Goal: Task Accomplishment & Management: Use online tool/utility

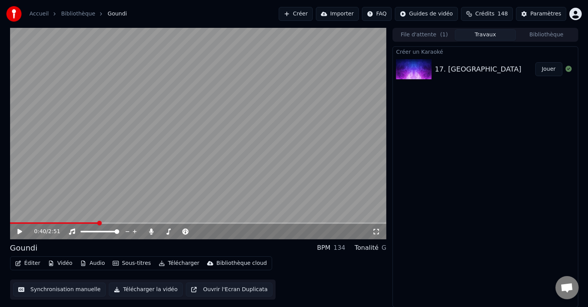
click at [19, 232] on icon at bounding box center [19, 231] width 5 height 5
click at [99, 232] on span at bounding box center [100, 232] width 39 height 2
click at [17, 232] on icon at bounding box center [25, 232] width 18 height 6
click at [23, 229] on icon at bounding box center [25, 232] width 18 height 6
click at [20, 230] on icon at bounding box center [20, 232] width 4 height 5
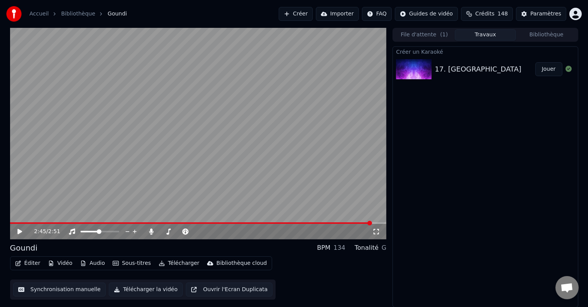
click at [35, 13] on link "Accueil" at bounding box center [38, 14] width 19 height 8
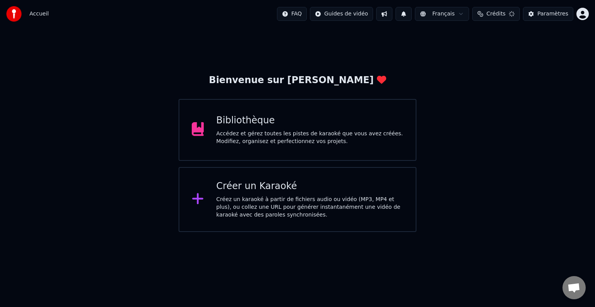
click at [236, 197] on div "Créez un karaoké à partir de fichiers audio ou vidéo (MP3, MP4 et plus), ou col…" at bounding box center [309, 207] width 187 height 23
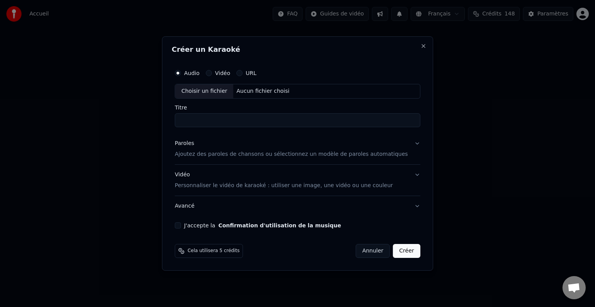
click at [230, 90] on div "Choisir un fichier" at bounding box center [204, 91] width 58 height 14
type input "**********"
click at [227, 152] on p "Ajoutez des paroles de chansons ou sélectionnez un modèle de paroles automatiqu…" at bounding box center [291, 155] width 233 height 8
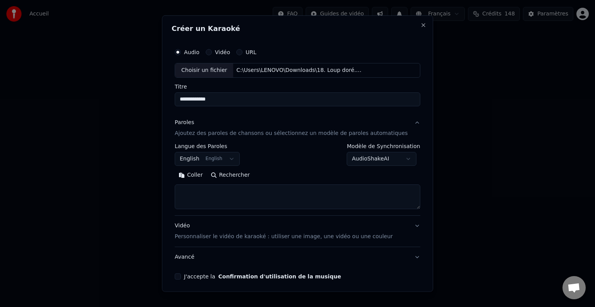
click at [202, 158] on button "English English" at bounding box center [207, 159] width 65 height 14
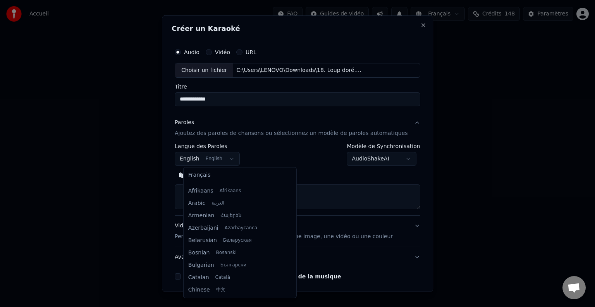
scroll to position [62, 0]
select select "**"
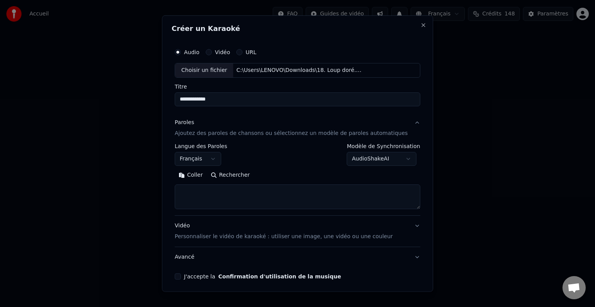
click at [202, 175] on button "Coller" at bounding box center [191, 175] width 32 height 12
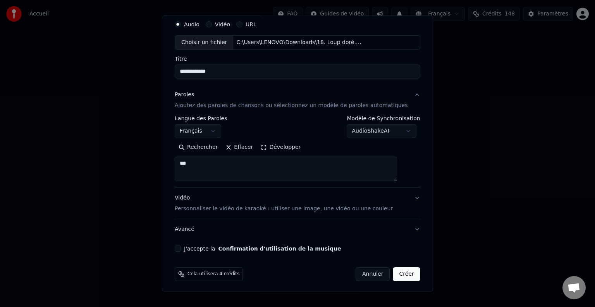
scroll to position [29, 0]
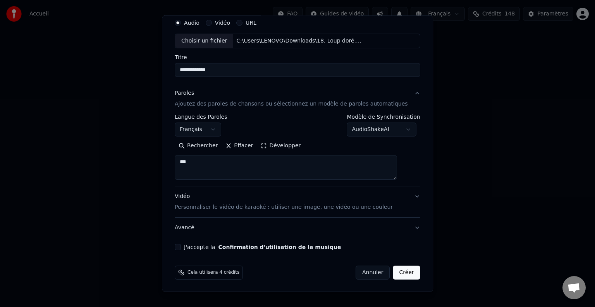
click at [181, 245] on button "J'accepte la Confirmation d'utilisation de la musique" at bounding box center [178, 247] width 6 height 6
click at [396, 272] on button "Créer" at bounding box center [406, 273] width 27 height 14
type textarea "**********"
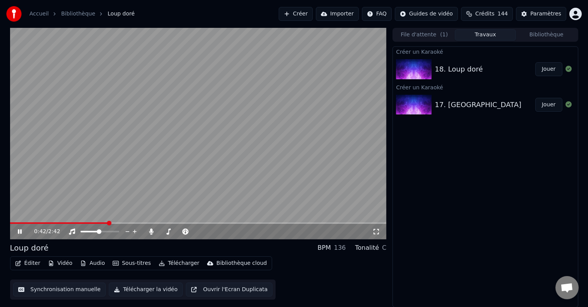
click at [17, 228] on div "0:42 / 2:42" at bounding box center [198, 232] width 370 height 8
click at [21, 231] on icon at bounding box center [20, 232] width 4 height 5
click at [17, 230] on icon at bounding box center [19, 231] width 5 height 5
click at [16, 233] on icon at bounding box center [25, 232] width 18 height 6
click at [82, 221] on span at bounding box center [83, 223] width 5 height 5
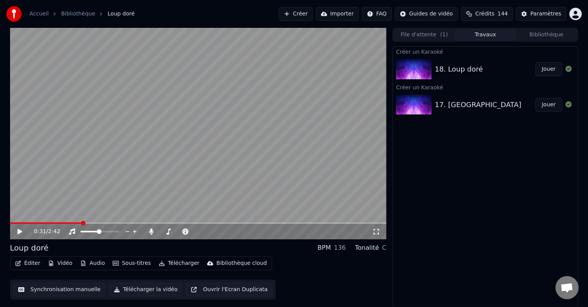
click at [64, 288] on button "Synchronisation manuelle" at bounding box center [59, 290] width 93 height 14
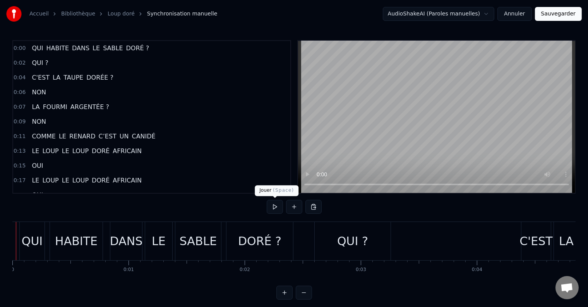
click at [276, 207] on button at bounding box center [275, 207] width 16 height 14
click at [27, 241] on div "QUI" at bounding box center [32, 241] width 21 height 17
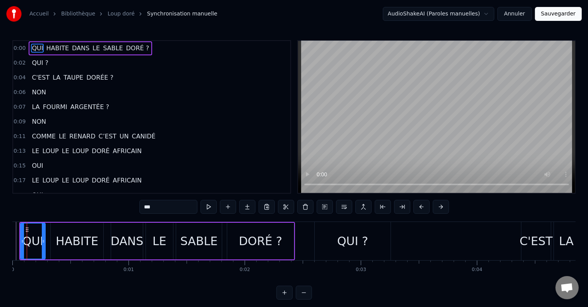
click at [213, 207] on button at bounding box center [208, 207] width 16 height 14
click at [95, 240] on div "HABITE" at bounding box center [77, 241] width 43 height 17
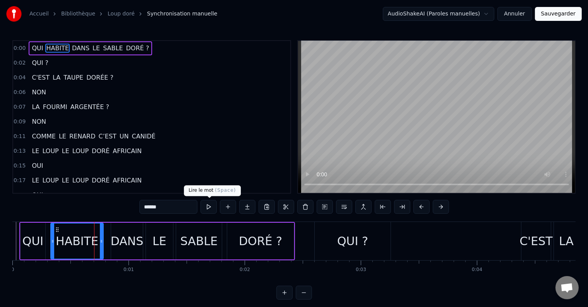
click at [210, 210] on button at bounding box center [208, 207] width 16 height 14
click at [123, 248] on div "DANS" at bounding box center [127, 241] width 33 height 17
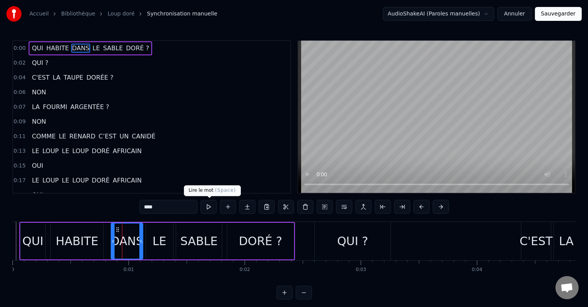
click at [210, 208] on button at bounding box center [208, 207] width 16 height 14
click at [157, 243] on div "LE" at bounding box center [160, 241] width 14 height 17
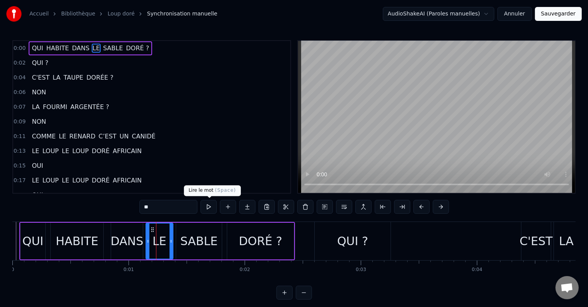
click at [216, 204] on button at bounding box center [208, 207] width 16 height 14
click at [202, 237] on div "SABLE" at bounding box center [198, 241] width 37 height 17
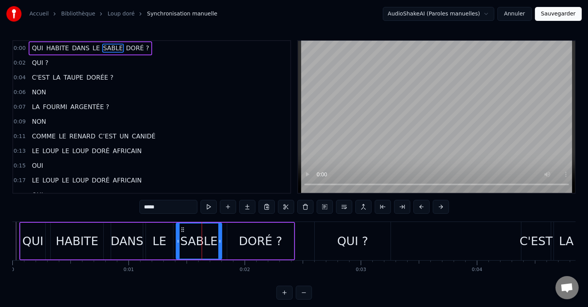
click at [141, 241] on div "DANS" at bounding box center [127, 241] width 33 height 17
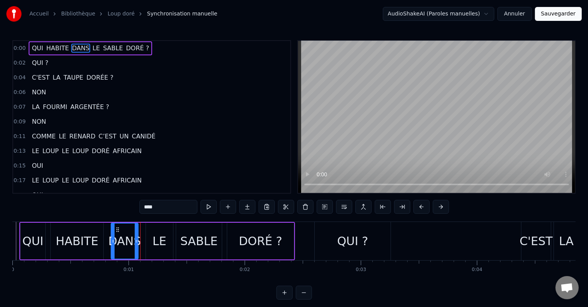
drag, startPoint x: 142, startPoint y: 240, endPoint x: 137, endPoint y: 241, distance: 5.5
click at [137, 241] on icon at bounding box center [136, 241] width 3 height 6
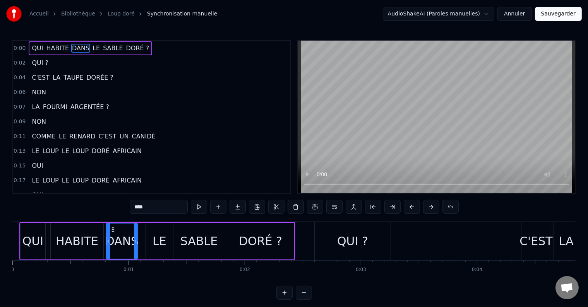
drag, startPoint x: 113, startPoint y: 240, endPoint x: 108, endPoint y: 240, distance: 4.6
click at [108, 240] on icon at bounding box center [108, 241] width 3 height 6
click at [149, 240] on div "LE" at bounding box center [159, 241] width 27 height 37
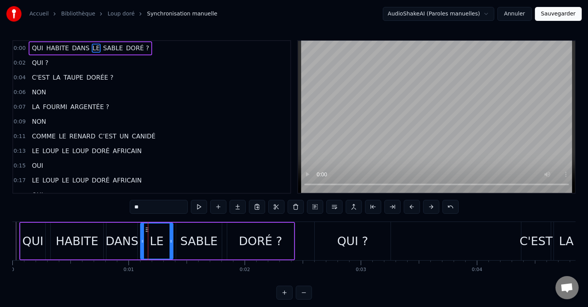
drag, startPoint x: 147, startPoint y: 240, endPoint x: 141, endPoint y: 240, distance: 5.4
click at [141, 240] on icon at bounding box center [142, 241] width 3 height 6
drag, startPoint x: 170, startPoint y: 240, endPoint x: 165, endPoint y: 240, distance: 5.1
click at [165, 240] on icon at bounding box center [165, 241] width 3 height 6
click at [176, 239] on div "SABLE" at bounding box center [199, 241] width 46 height 37
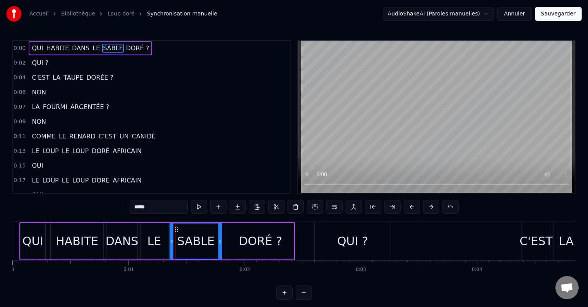
drag, startPoint x: 178, startPoint y: 239, endPoint x: 171, endPoint y: 240, distance: 6.3
click at [171, 240] on icon at bounding box center [171, 241] width 3 height 6
drag, startPoint x: 219, startPoint y: 239, endPoint x: 215, endPoint y: 240, distance: 4.3
click at [215, 240] on icon at bounding box center [215, 241] width 3 height 6
click at [229, 238] on div "DORÉ ?" at bounding box center [260, 241] width 67 height 37
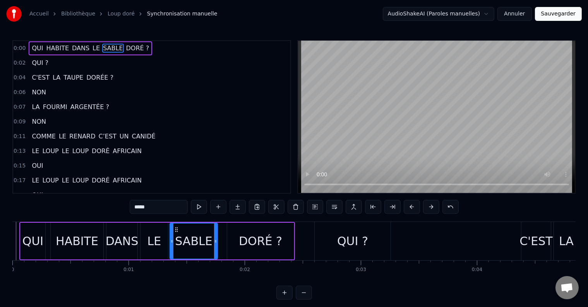
type input "******"
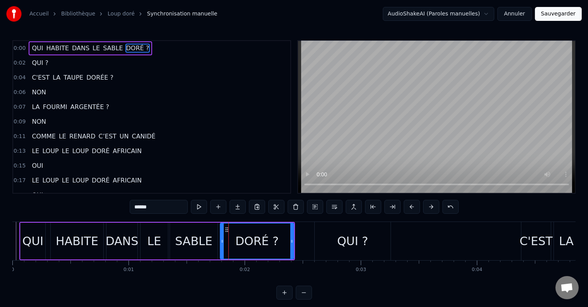
drag, startPoint x: 229, startPoint y: 238, endPoint x: 222, endPoint y: 240, distance: 7.2
click at [222, 240] on icon at bounding box center [222, 241] width 3 height 6
click at [290, 242] on icon at bounding box center [290, 241] width 3 height 6
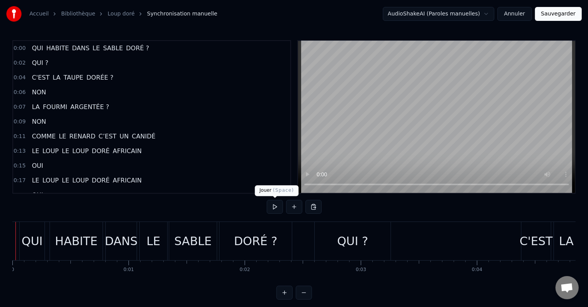
click at [273, 208] on button at bounding box center [275, 207] width 16 height 14
click at [280, 209] on button at bounding box center [275, 207] width 16 height 14
click at [338, 238] on div "QUI ?" at bounding box center [353, 241] width 76 height 38
click at [274, 208] on button at bounding box center [275, 207] width 16 height 14
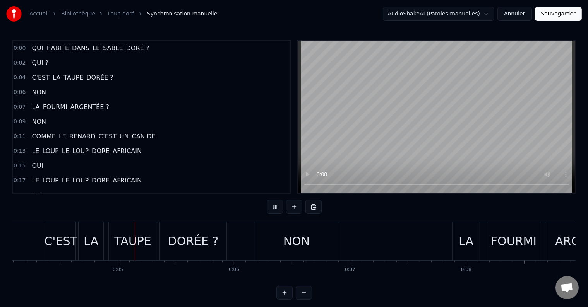
scroll to position [0, 493]
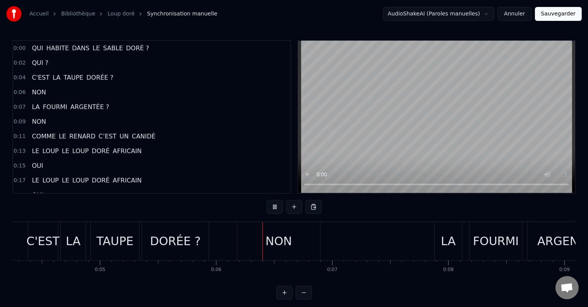
click at [43, 249] on div "C'EST" at bounding box center [42, 241] width 33 height 17
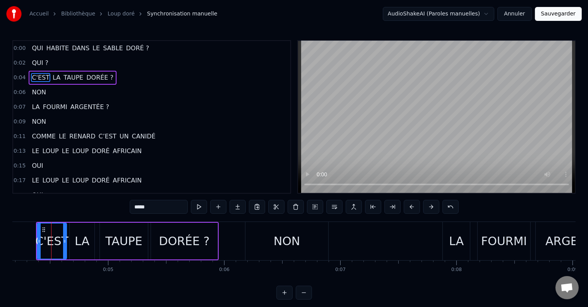
scroll to position [0, 485]
drag, startPoint x: 37, startPoint y: 242, endPoint x: 32, endPoint y: 242, distance: 5.0
click at [33, 242] on icon at bounding box center [34, 241] width 3 height 6
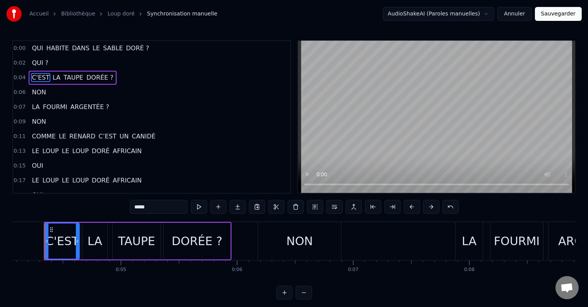
scroll to position [0, 465]
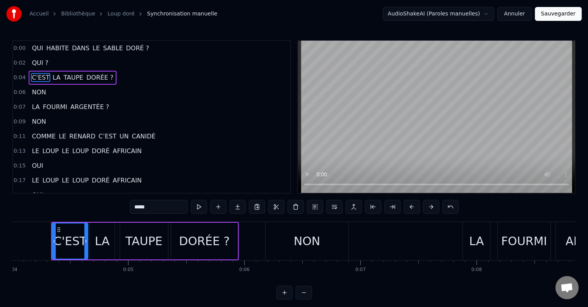
click at [86, 240] on icon at bounding box center [85, 241] width 3 height 6
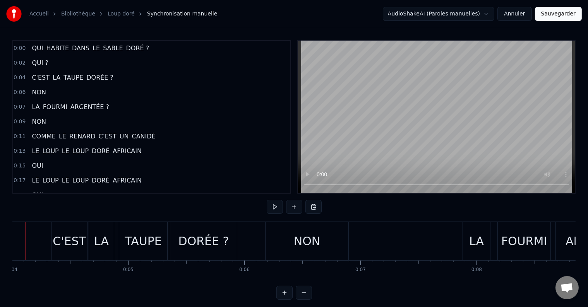
scroll to position [0, 439]
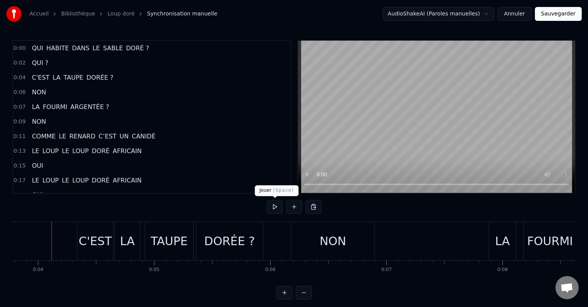
click at [271, 207] on button at bounding box center [275, 207] width 16 height 14
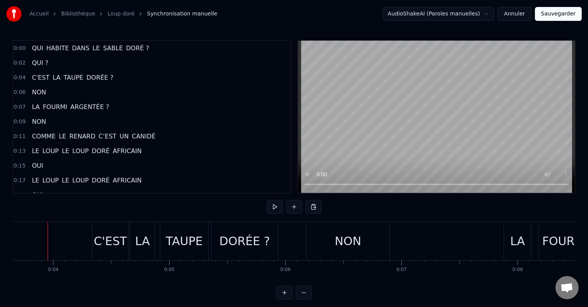
scroll to position [0, 420]
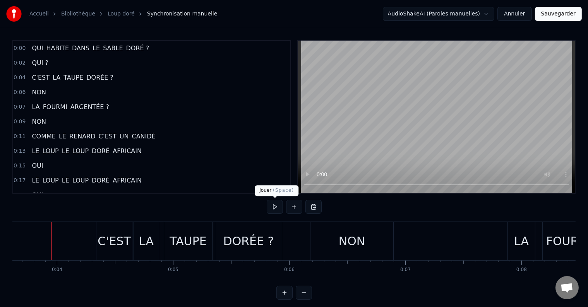
click at [274, 207] on button at bounding box center [275, 207] width 16 height 14
click at [335, 243] on div "NON" at bounding box center [351, 241] width 83 height 38
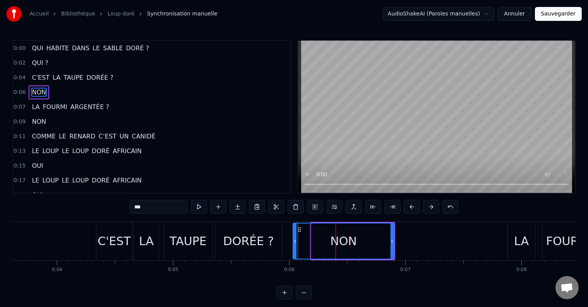
drag, startPoint x: 308, startPoint y: 243, endPoint x: 294, endPoint y: 244, distance: 14.4
click at [294, 244] on div at bounding box center [294, 241] width 3 height 35
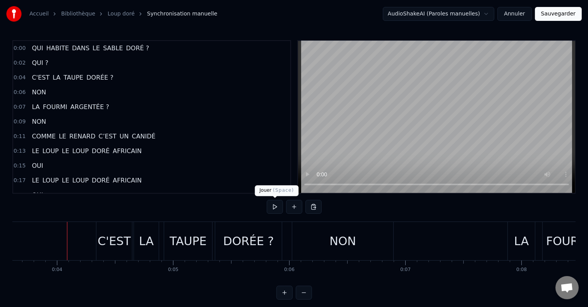
click at [275, 210] on button at bounding box center [275, 207] width 16 height 14
click at [273, 207] on button at bounding box center [275, 207] width 16 height 14
click at [109, 245] on div "C'EST" at bounding box center [114, 241] width 33 height 17
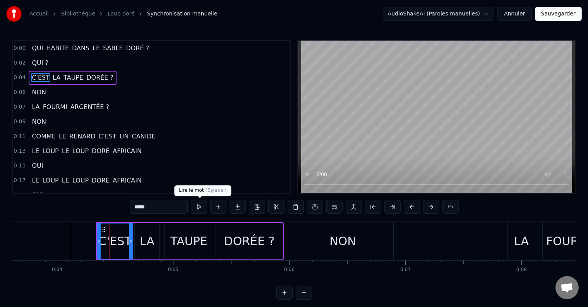
click at [204, 205] on button at bounding box center [199, 207] width 16 height 14
drag, startPoint x: 131, startPoint y: 239, endPoint x: 125, endPoint y: 240, distance: 5.9
click at [125, 240] on icon at bounding box center [125, 241] width 3 height 6
click at [207, 206] on button at bounding box center [199, 207] width 16 height 14
click at [200, 209] on button at bounding box center [199, 207] width 16 height 14
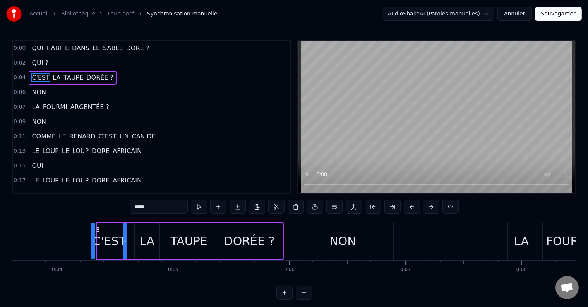
drag, startPoint x: 99, startPoint y: 239, endPoint x: 93, endPoint y: 239, distance: 6.2
click at [93, 239] on icon at bounding box center [93, 241] width 3 height 6
click at [202, 204] on button at bounding box center [199, 207] width 16 height 14
click at [135, 240] on div "LA" at bounding box center [147, 241] width 25 height 37
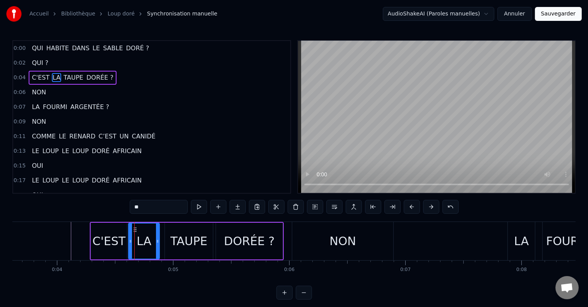
drag, startPoint x: 135, startPoint y: 240, endPoint x: 129, endPoint y: 241, distance: 6.3
click at [129, 241] on icon at bounding box center [130, 241] width 3 height 6
drag, startPoint x: 158, startPoint y: 242, endPoint x: 148, endPoint y: 243, distance: 10.1
click at [148, 243] on icon at bounding box center [147, 241] width 3 height 6
click at [197, 207] on button at bounding box center [199, 207] width 16 height 14
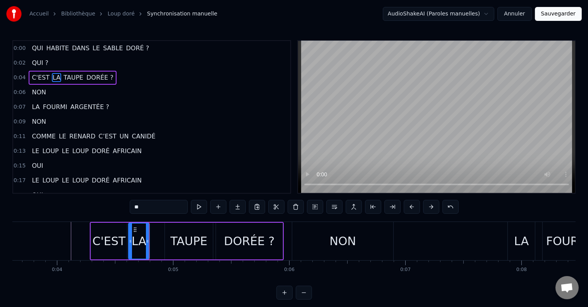
click at [197, 207] on button at bounding box center [199, 207] width 16 height 14
click at [166, 240] on div "TAUPE" at bounding box center [189, 241] width 48 height 37
type input "*****"
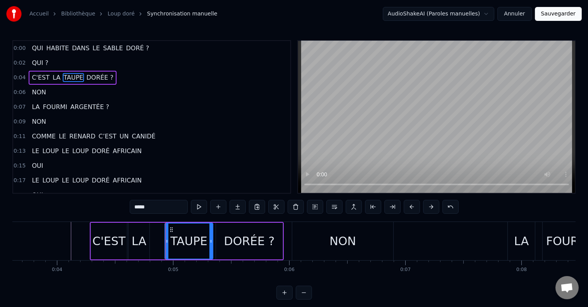
drag, startPoint x: 161, startPoint y: 240, endPoint x: 152, endPoint y: 240, distance: 8.9
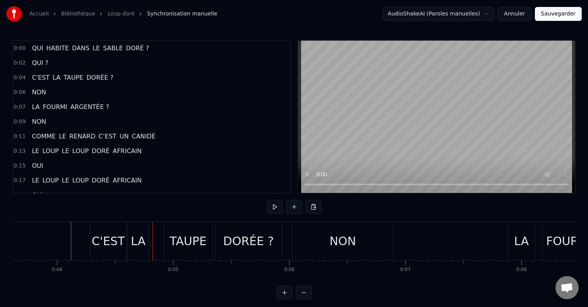
click at [171, 239] on div "TAUPE" at bounding box center [188, 241] width 48 height 38
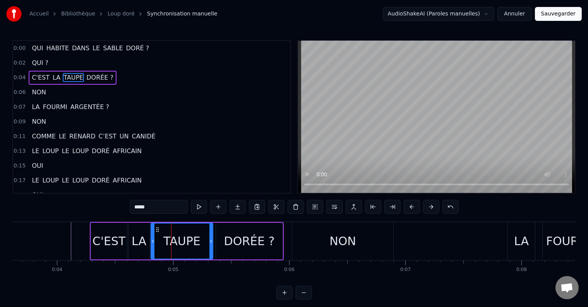
drag, startPoint x: 166, startPoint y: 240, endPoint x: 153, endPoint y: 242, distance: 14.0
click at [153, 242] on icon at bounding box center [152, 241] width 3 height 6
click at [202, 206] on button at bounding box center [199, 207] width 16 height 14
drag, startPoint x: 211, startPoint y: 232, endPoint x: 199, endPoint y: 234, distance: 12.1
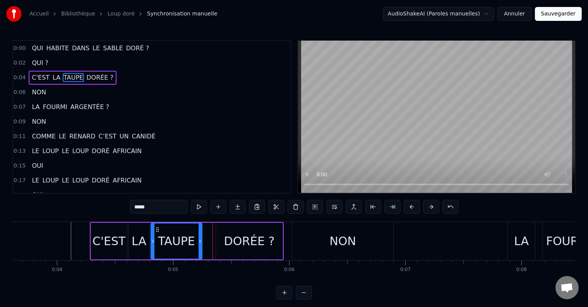
click at [199, 234] on div at bounding box center [200, 241] width 3 height 35
click at [199, 208] on button at bounding box center [199, 207] width 16 height 14
click at [218, 231] on div "DORÉE ?" at bounding box center [249, 241] width 67 height 37
type input "*******"
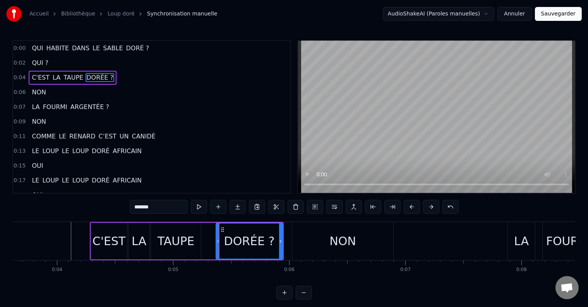
click at [218, 233] on div at bounding box center [218, 241] width 0 height 38
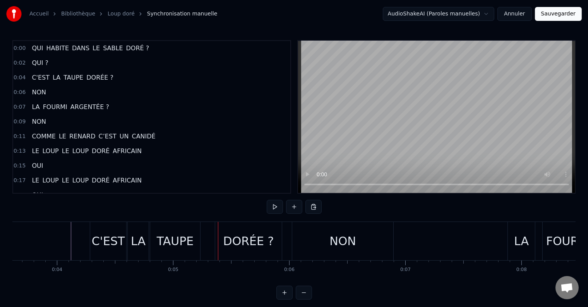
click at [220, 234] on div "DORÉE ?" at bounding box center [248, 241] width 67 height 38
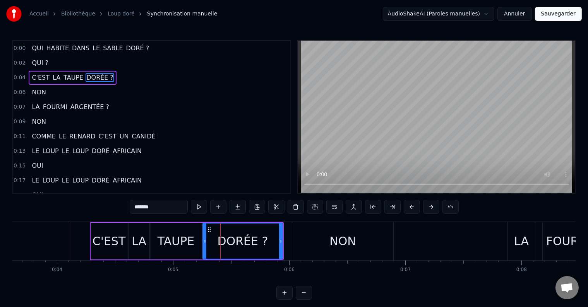
drag, startPoint x: 217, startPoint y: 235, endPoint x: 204, endPoint y: 235, distance: 13.2
click at [204, 235] on div at bounding box center [204, 241] width 3 height 35
click at [202, 212] on button at bounding box center [199, 207] width 16 height 14
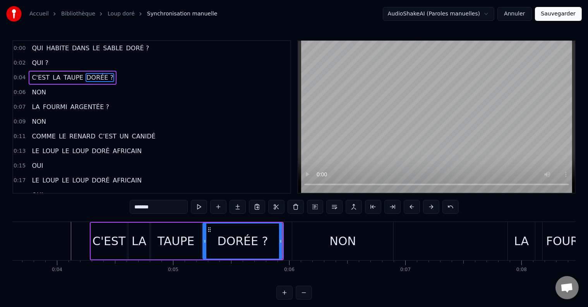
click at [202, 212] on button at bounding box center [199, 207] width 16 height 14
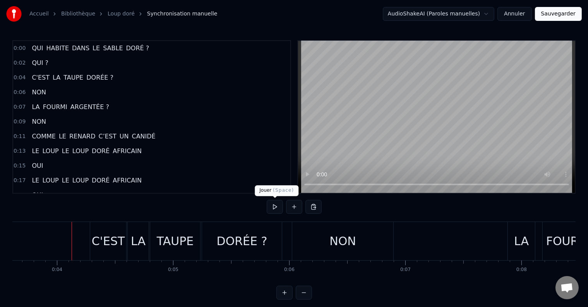
click at [271, 209] on button at bounding box center [275, 207] width 16 height 14
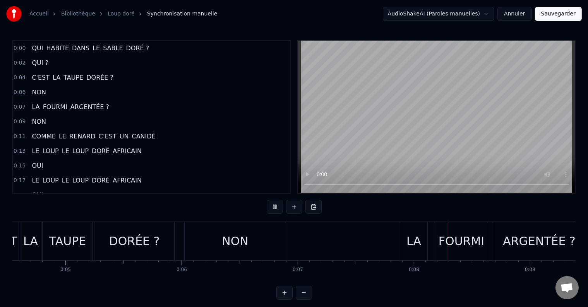
click at [271, 210] on button at bounding box center [275, 207] width 16 height 14
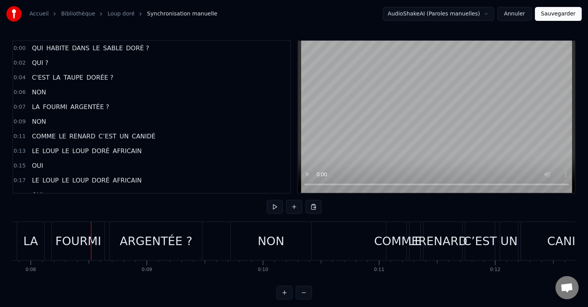
scroll to position [0, 858]
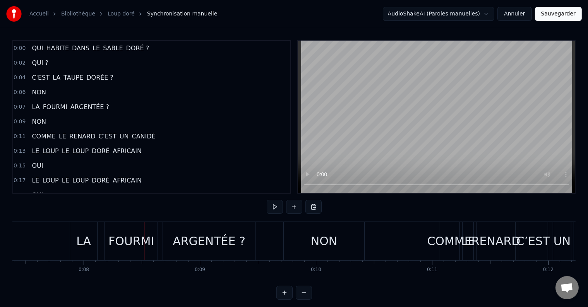
click at [77, 234] on div "LA" at bounding box center [83, 241] width 15 height 17
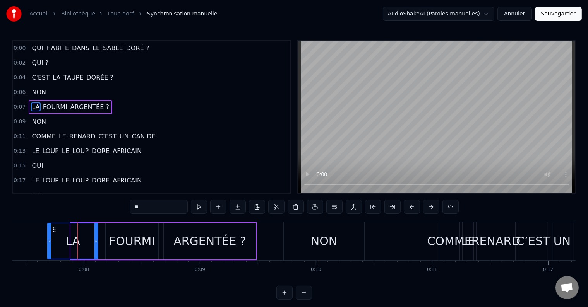
drag, startPoint x: 71, startPoint y: 234, endPoint x: 48, endPoint y: 235, distance: 23.2
click at [48, 235] on div at bounding box center [49, 241] width 3 height 35
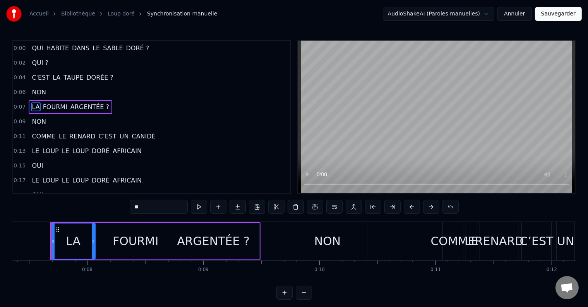
drag, startPoint x: 99, startPoint y: 239, endPoint x: 93, endPoint y: 239, distance: 5.8
click at [93, 239] on icon at bounding box center [93, 241] width 3 height 6
drag, startPoint x: 53, startPoint y: 240, endPoint x: 57, endPoint y: 240, distance: 4.3
click at [57, 240] on icon at bounding box center [57, 241] width 3 height 6
click at [123, 245] on div "FOURMI" at bounding box center [136, 241] width 46 height 17
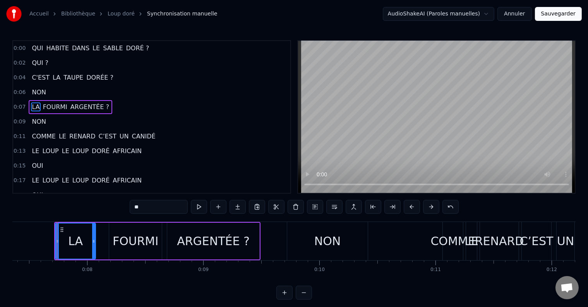
type input "******"
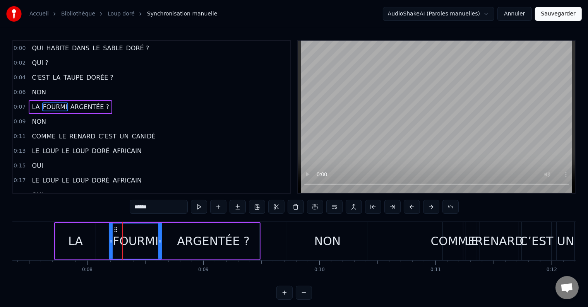
click at [108, 240] on div "LA FOURMI ARGENTÉE ?" at bounding box center [157, 241] width 206 height 38
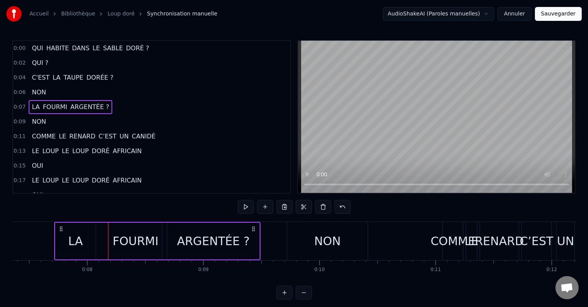
click at [115, 242] on div "FOURMI" at bounding box center [136, 241] width 46 height 17
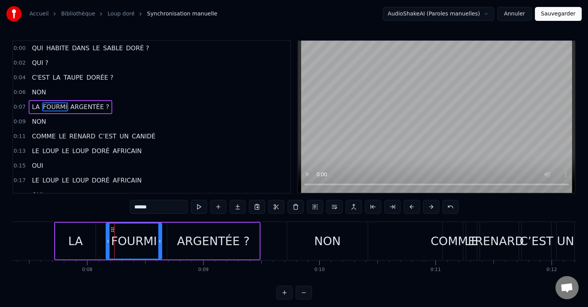
click at [108, 240] on icon at bounding box center [107, 241] width 3 height 6
click at [85, 239] on div "LA" at bounding box center [75, 241] width 40 height 37
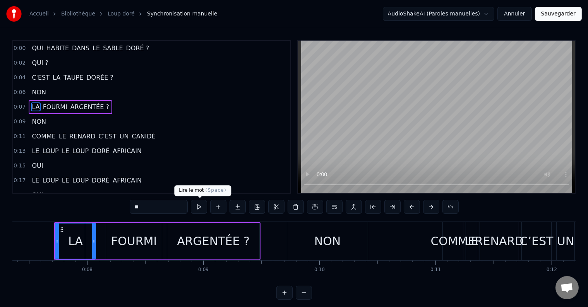
click at [200, 209] on button at bounding box center [199, 207] width 16 height 14
click at [201, 209] on button at bounding box center [199, 207] width 16 height 14
click at [108, 241] on div "FOURMI" at bounding box center [134, 241] width 56 height 37
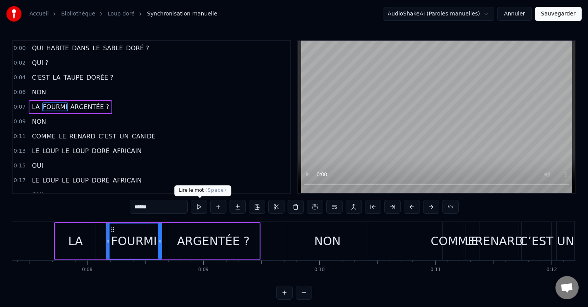
click at [203, 209] on button at bounding box center [199, 207] width 16 height 14
drag, startPoint x: 159, startPoint y: 233, endPoint x: 153, endPoint y: 234, distance: 6.7
click at [153, 234] on div at bounding box center [153, 241] width 3 height 35
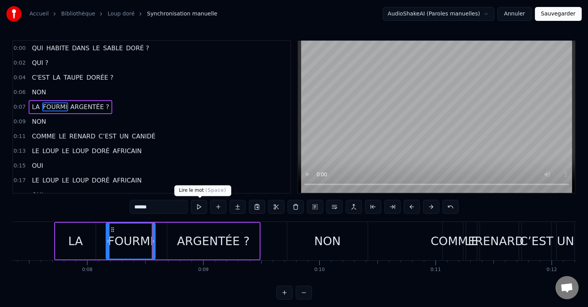
click at [197, 207] on button at bounding box center [199, 207] width 16 height 14
click at [197, 209] on button at bounding box center [199, 207] width 16 height 14
click at [172, 240] on div "ARGENTÉE ?" at bounding box center [213, 241] width 92 height 37
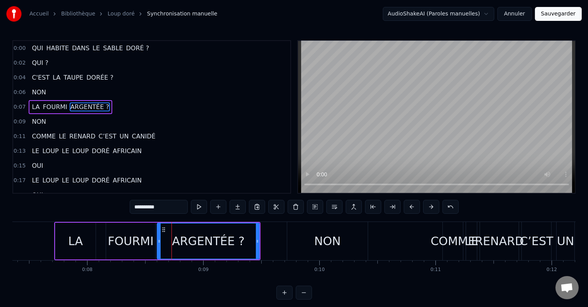
drag, startPoint x: 169, startPoint y: 240, endPoint x: 159, endPoint y: 240, distance: 10.1
click at [159, 240] on icon at bounding box center [159, 241] width 3 height 6
click at [201, 206] on button at bounding box center [199, 207] width 16 height 14
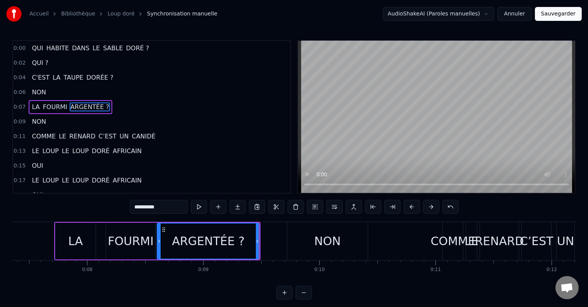
click at [288, 240] on div "NON" at bounding box center [327, 241] width 81 height 38
type input "***"
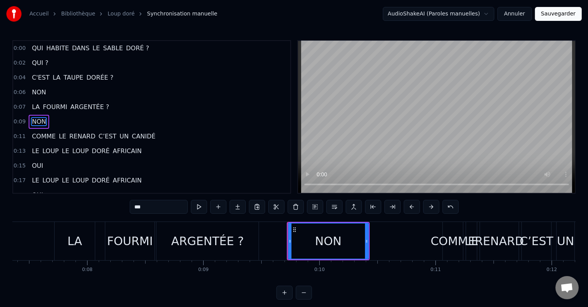
scroll to position [2, 0]
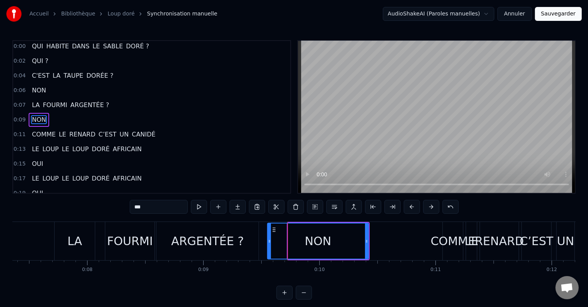
drag, startPoint x: 288, startPoint y: 239, endPoint x: 268, endPoint y: 241, distance: 20.6
click at [268, 241] on icon at bounding box center [269, 241] width 3 height 6
click at [291, 237] on div "NON" at bounding box center [318, 241] width 100 height 35
click at [201, 207] on button at bounding box center [199, 207] width 16 height 14
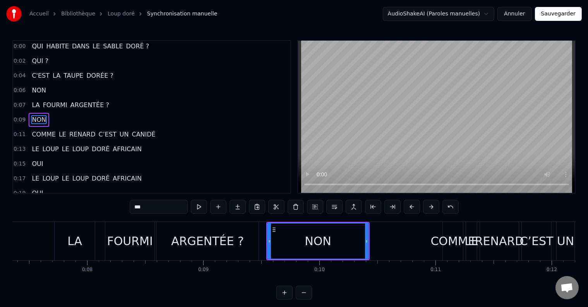
click at [201, 207] on button at bounding box center [199, 207] width 16 height 14
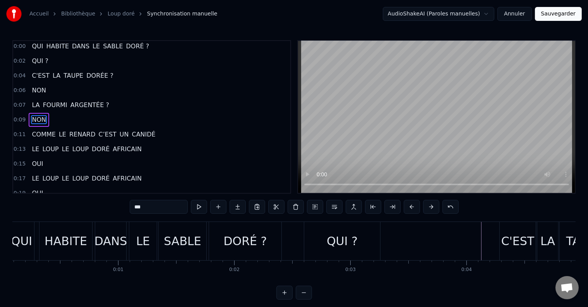
scroll to position [0, 0]
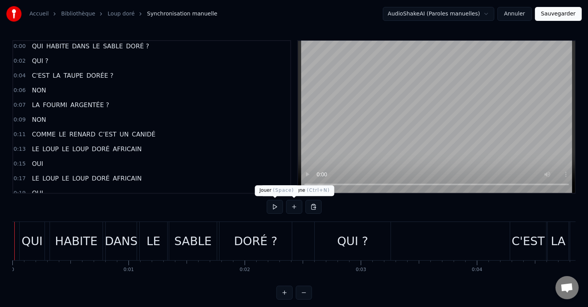
click at [279, 207] on button at bounding box center [275, 207] width 16 height 14
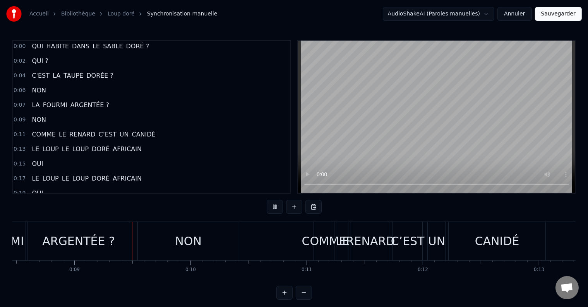
scroll to position [0, 995]
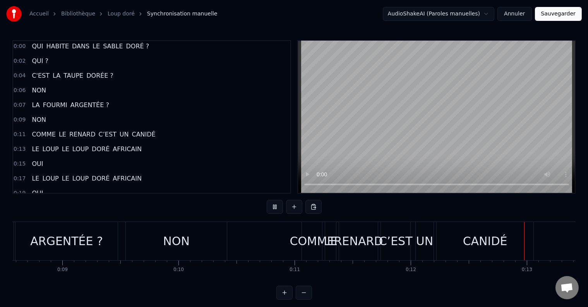
click at [278, 207] on button at bounding box center [275, 207] width 16 height 14
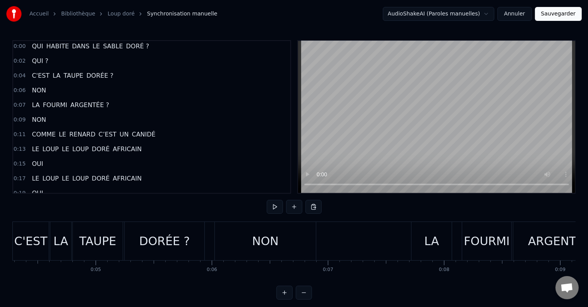
scroll to position [0, 0]
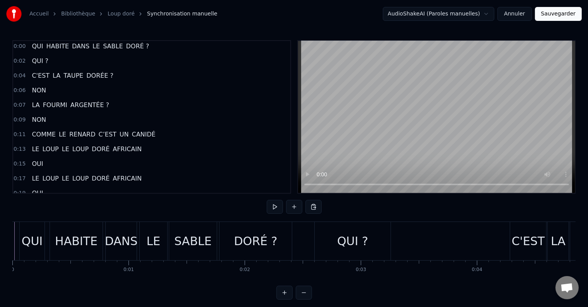
click at [26, 249] on div "QUI" at bounding box center [32, 241] width 21 height 17
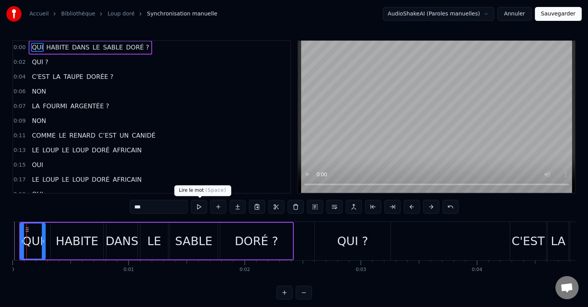
click at [202, 211] on button at bounding box center [199, 207] width 16 height 14
click at [54, 242] on div "HABITE" at bounding box center [77, 241] width 53 height 37
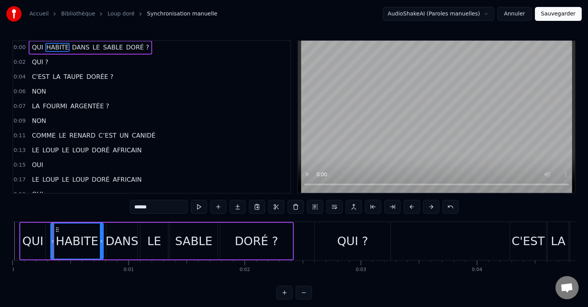
scroll to position [0, 0]
click at [48, 241] on icon at bounding box center [49, 241] width 3 height 6
click at [204, 208] on button at bounding box center [199, 207] width 16 height 14
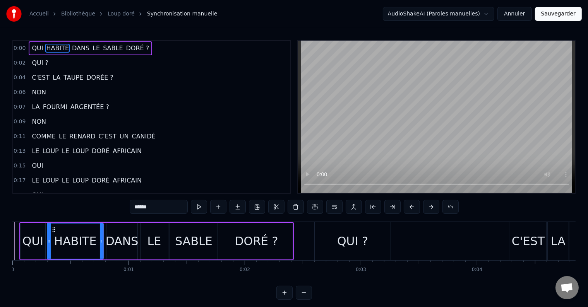
click at [108, 241] on div "DANS" at bounding box center [122, 241] width 33 height 17
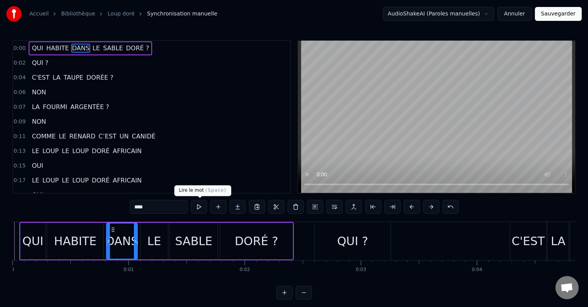
click at [197, 209] on button at bounding box center [199, 207] width 16 height 14
click at [107, 240] on icon at bounding box center [107, 241] width 3 height 6
click at [142, 242] on div "LE" at bounding box center [154, 241] width 27 height 37
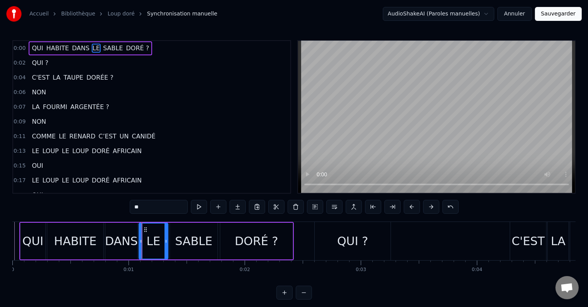
click at [141, 241] on circle at bounding box center [141, 241] width 0 height 0
click at [173, 242] on div "SABLE" at bounding box center [194, 241] width 48 height 37
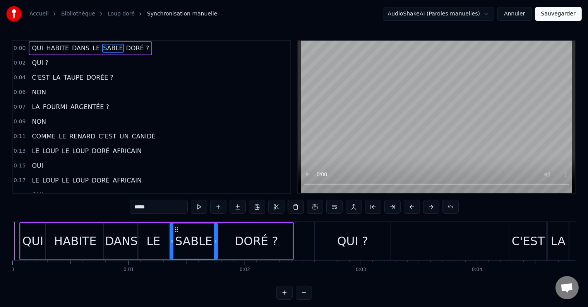
click at [221, 243] on div "DORÉ ?" at bounding box center [256, 241] width 72 height 37
type input "******"
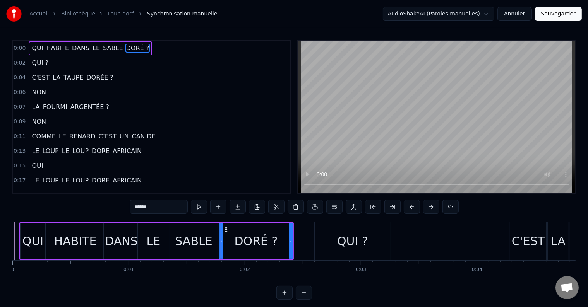
click at [222, 241] on icon at bounding box center [221, 241] width 3 height 6
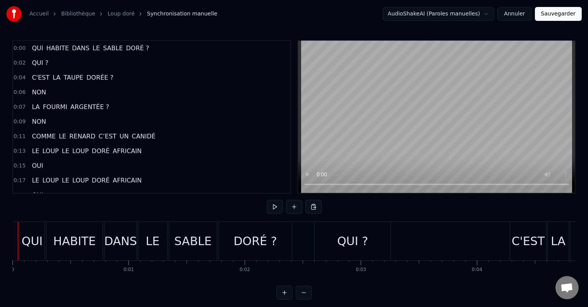
click at [25, 245] on div "QUI" at bounding box center [32, 241] width 21 height 17
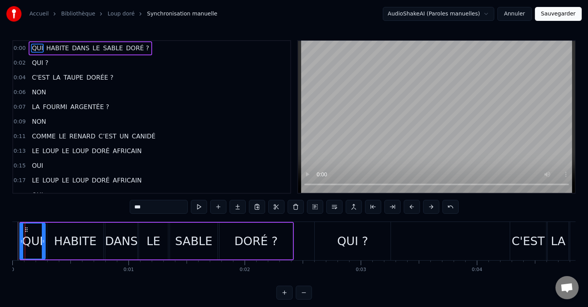
click at [22, 243] on icon at bounding box center [21, 241] width 3 height 6
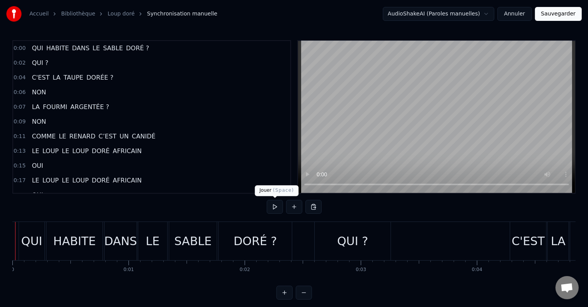
click at [274, 208] on button at bounding box center [275, 207] width 16 height 14
click at [275, 206] on button at bounding box center [275, 207] width 16 height 14
click at [275, 208] on button at bounding box center [275, 207] width 16 height 14
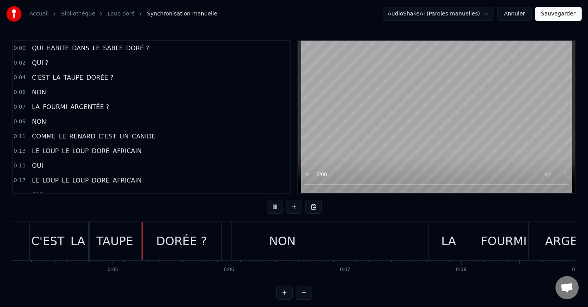
scroll to position [0, 493]
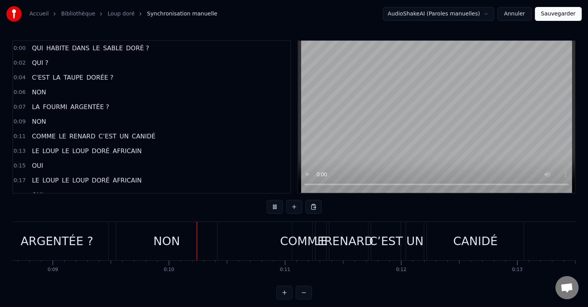
click at [39, 251] on div "ARGENTÉE ?" at bounding box center [57, 241] width 102 height 38
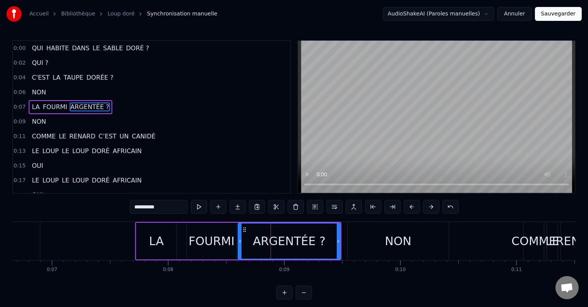
scroll to position [0, 763]
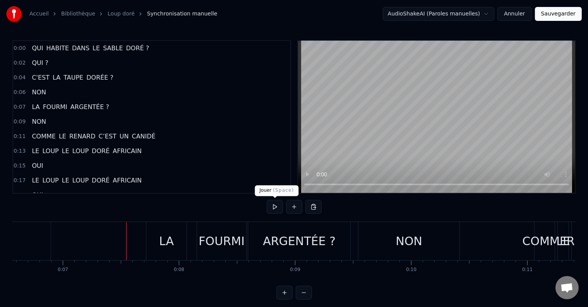
click at [270, 206] on button at bounding box center [275, 207] width 16 height 14
click at [348, 242] on div "ARGENTÉE ?" at bounding box center [299, 241] width 102 height 38
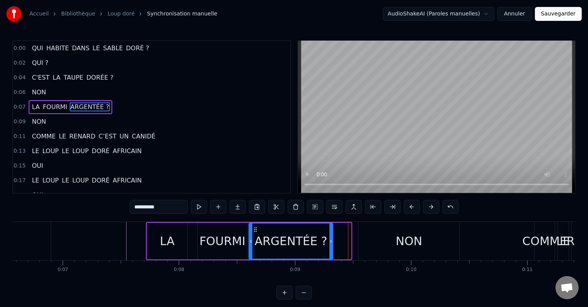
drag, startPoint x: 350, startPoint y: 240, endPoint x: 331, endPoint y: 243, distance: 18.4
click at [331, 243] on icon at bounding box center [330, 241] width 3 height 6
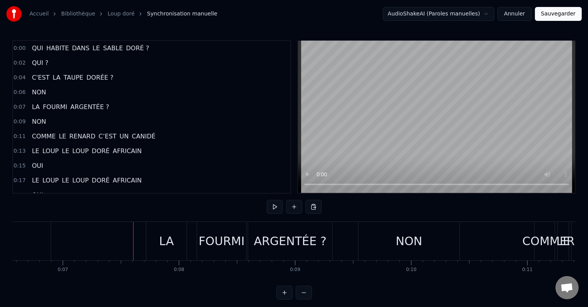
click at [245, 245] on div "FOURMI" at bounding box center [221, 241] width 49 height 38
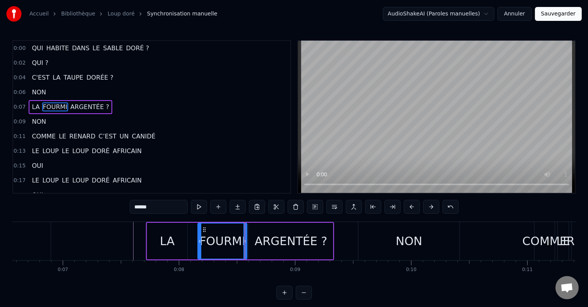
click at [245, 244] on div at bounding box center [245, 241] width 0 height 38
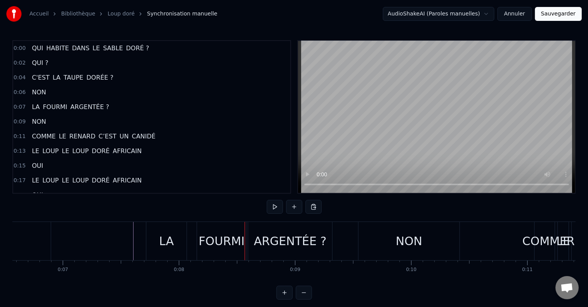
click at [230, 242] on div "FOURMI" at bounding box center [222, 241] width 46 height 17
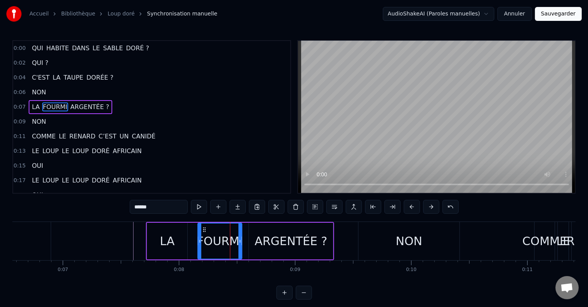
drag, startPoint x: 243, startPoint y: 242, endPoint x: 238, endPoint y: 242, distance: 5.0
click at [238, 242] on icon at bounding box center [239, 241] width 3 height 6
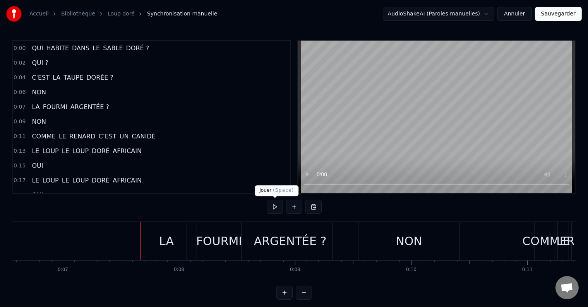
click at [273, 206] on button at bounding box center [275, 207] width 16 height 14
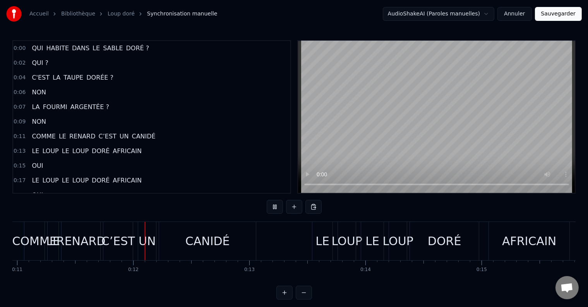
scroll to position [0, 1276]
click at [197, 241] on div "CANIDÉ" at bounding box center [204, 241] width 45 height 17
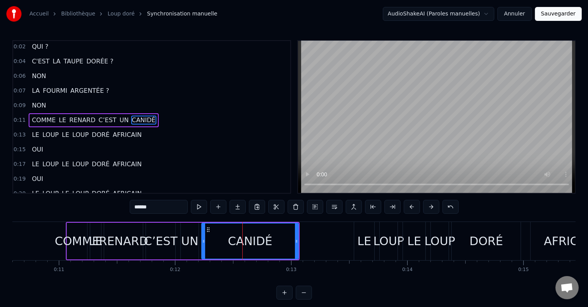
scroll to position [0, 1230]
click at [75, 245] on div "COMME" at bounding box center [78, 241] width 45 height 17
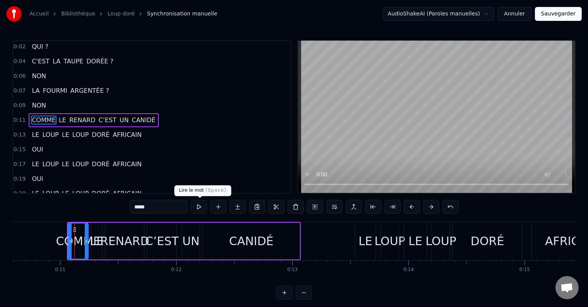
click at [202, 206] on button at bounding box center [199, 207] width 16 height 14
click at [89, 247] on div "COMME" at bounding box center [78, 241] width 45 height 17
click at [95, 245] on div "COMME" at bounding box center [78, 241] width 45 height 17
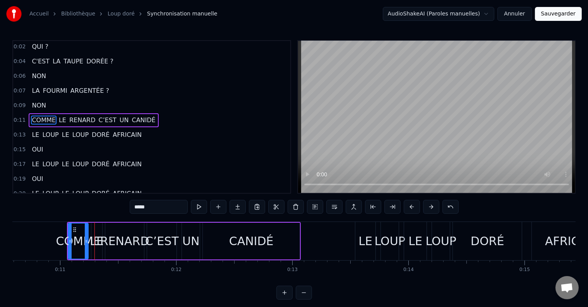
click at [141, 249] on div "RENARD" at bounding box center [124, 241] width 49 height 17
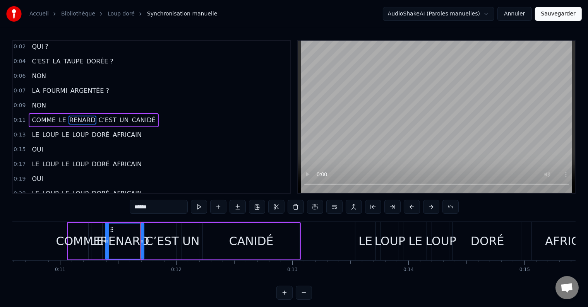
click at [58, 116] on span "LE" at bounding box center [62, 120] width 9 height 9
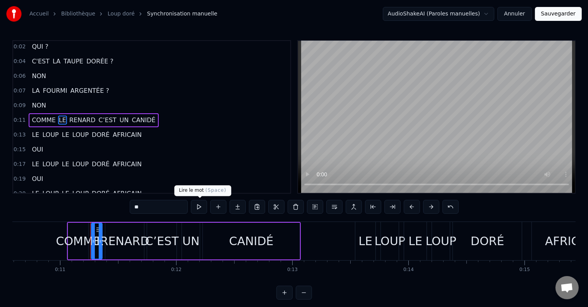
click at [200, 204] on button at bounding box center [199, 207] width 16 height 14
click at [107, 244] on div "RENARD" at bounding box center [124, 241] width 49 height 17
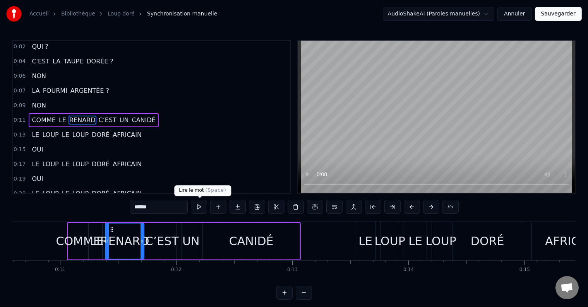
click at [199, 207] on button at bounding box center [199, 207] width 16 height 14
click at [158, 242] on div "C’EST" at bounding box center [162, 241] width 34 height 17
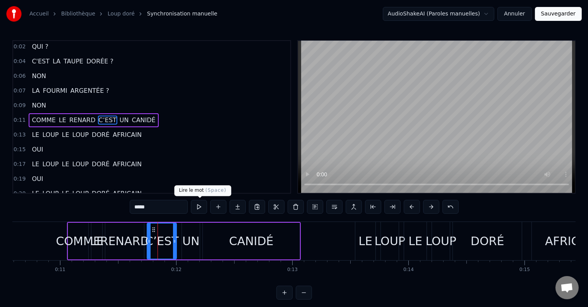
click at [202, 209] on button at bounding box center [199, 207] width 16 height 14
drag, startPoint x: 175, startPoint y: 239, endPoint x: 166, endPoint y: 240, distance: 9.0
click at [166, 240] on icon at bounding box center [165, 241] width 3 height 6
click at [183, 240] on div "UN" at bounding box center [190, 241] width 17 height 17
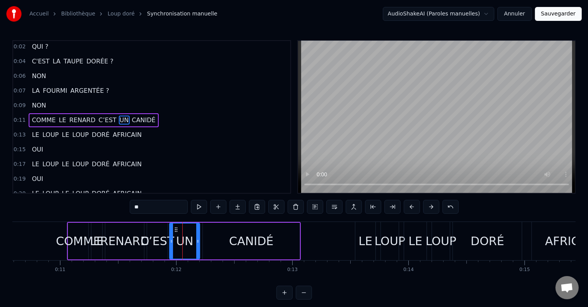
drag, startPoint x: 183, startPoint y: 240, endPoint x: 170, endPoint y: 242, distance: 12.6
click at [170, 242] on icon at bounding box center [171, 241] width 3 height 6
click at [200, 207] on button at bounding box center [199, 207] width 16 height 14
drag, startPoint x: 197, startPoint y: 231, endPoint x: 190, endPoint y: 233, distance: 7.1
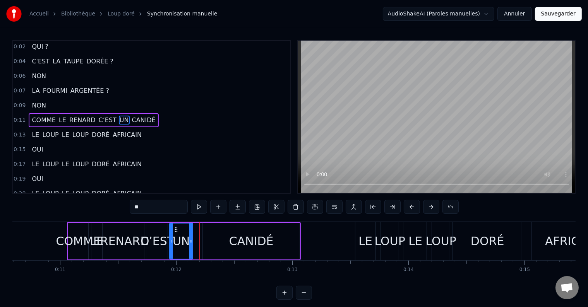
click at [190, 233] on div at bounding box center [190, 241] width 3 height 35
click at [200, 208] on button at bounding box center [199, 207] width 16 height 14
click at [213, 239] on div "CANIDÉ" at bounding box center [251, 241] width 97 height 37
type input "******"
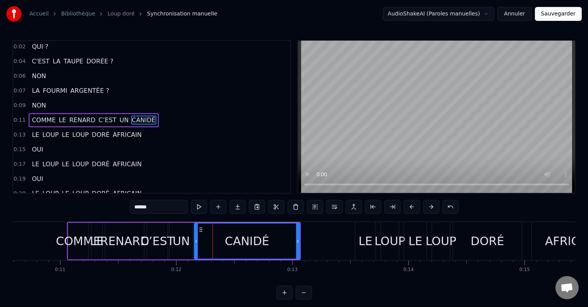
drag, startPoint x: 204, startPoint y: 240, endPoint x: 195, endPoint y: 240, distance: 8.5
click at [195, 240] on icon at bounding box center [196, 241] width 3 height 6
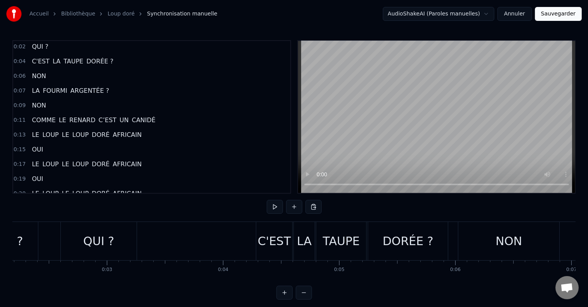
scroll to position [0, 0]
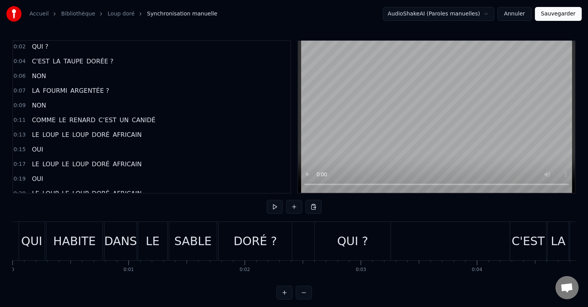
click at [280, 211] on button at bounding box center [275, 207] width 16 height 14
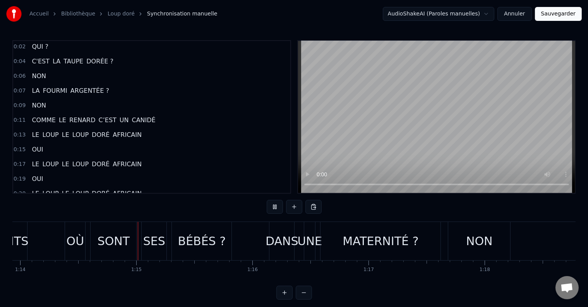
scroll to position [0, 8607]
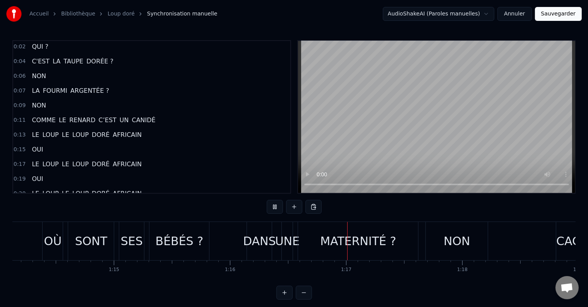
click at [172, 245] on div "BÉBÉS ?" at bounding box center [180, 241] width 48 height 17
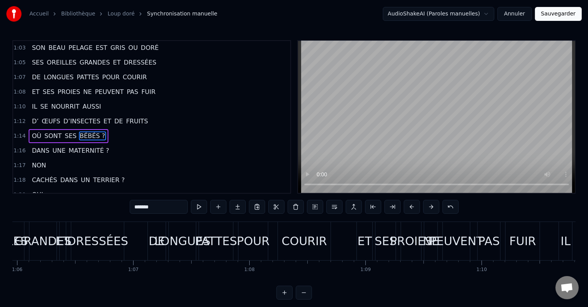
scroll to position [0, 7638]
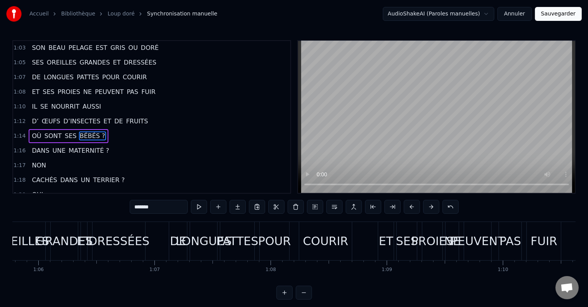
click at [41, 117] on span "ŒUFS" at bounding box center [51, 121] width 20 height 9
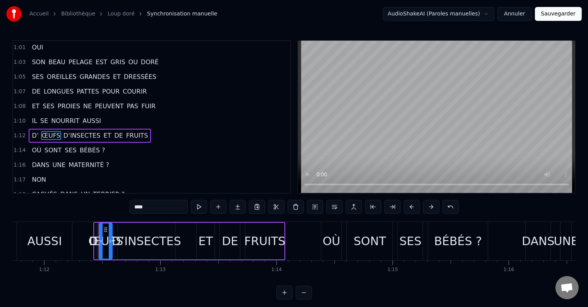
scroll to position [0, 8376]
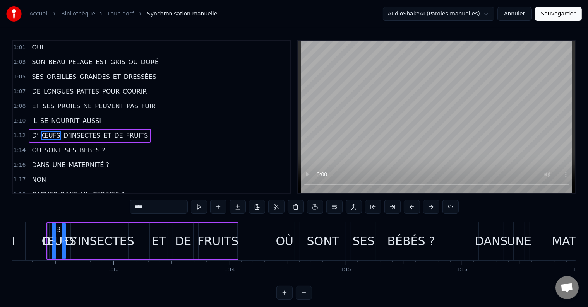
click at [34, 131] on span "D’" at bounding box center [35, 135] width 8 height 9
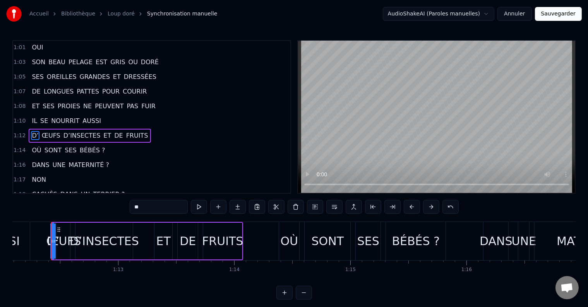
click at [41, 131] on span "ŒUFS" at bounding box center [51, 135] width 20 height 9
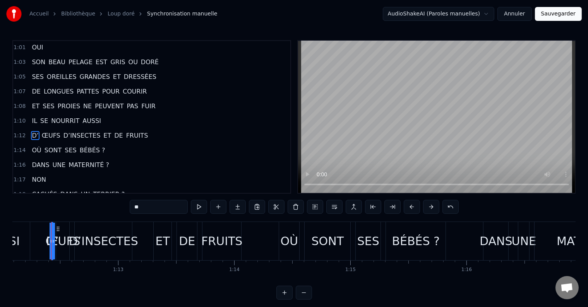
drag, startPoint x: 148, startPoint y: 208, endPoint x: 134, endPoint y: 208, distance: 14.3
click at [134, 208] on input "**" at bounding box center [159, 207] width 58 height 14
click at [41, 131] on span "ŒUFS" at bounding box center [51, 135] width 20 height 9
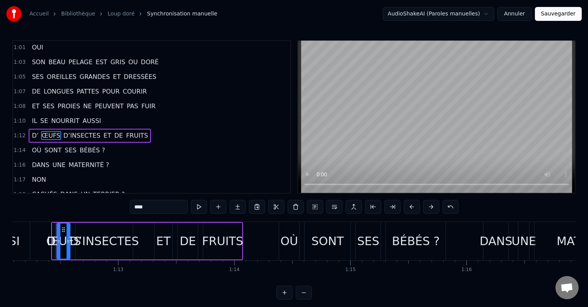
click at [136, 204] on input "****" at bounding box center [159, 207] width 58 height 14
click at [139, 207] on input "*****" at bounding box center [159, 207] width 58 height 14
click at [33, 131] on span "D’" at bounding box center [35, 135] width 8 height 9
type input "**"
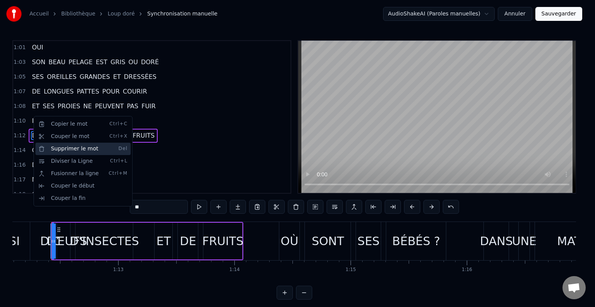
click at [76, 149] on div "Supprimer le mot Del" at bounding box center [82, 149] width 95 height 12
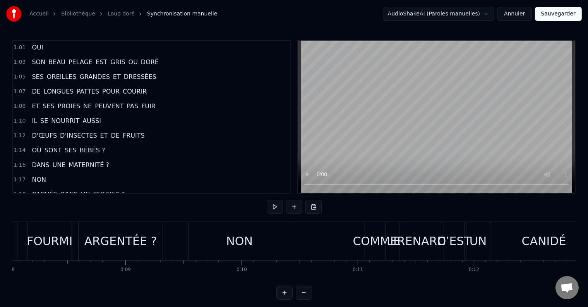
scroll to position [0, 0]
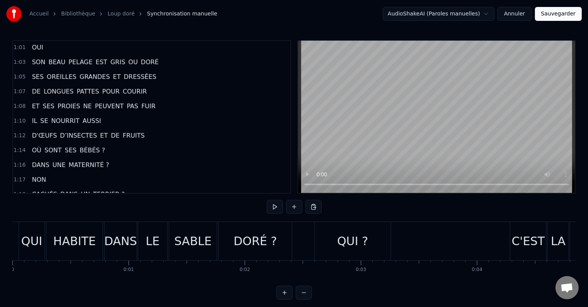
click at [274, 210] on button at bounding box center [275, 207] width 16 height 14
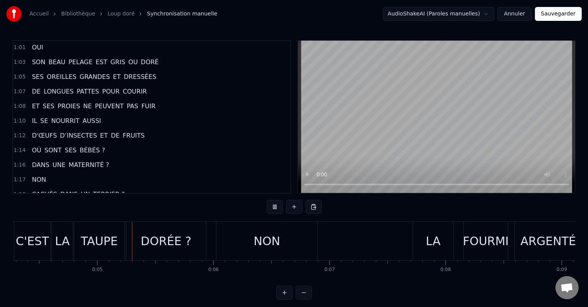
scroll to position [0, 499]
click at [235, 244] on div "NON" at bounding box center [263, 241] width 101 height 38
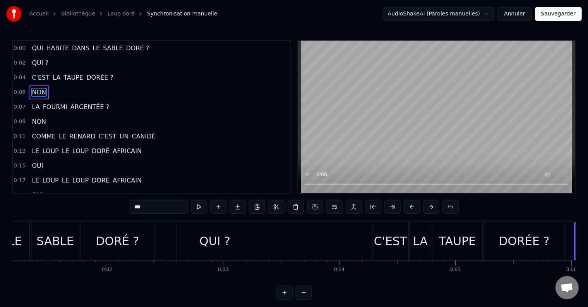
scroll to position [0, 0]
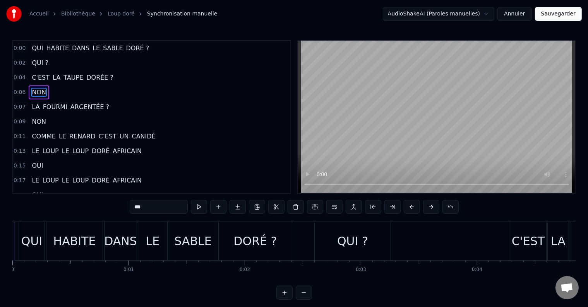
click at [332, 242] on div "QUI ?" at bounding box center [353, 241] width 76 height 38
type input "*****"
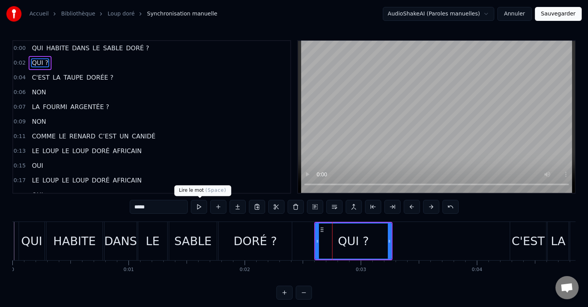
click at [199, 208] on button at bounding box center [199, 207] width 16 height 14
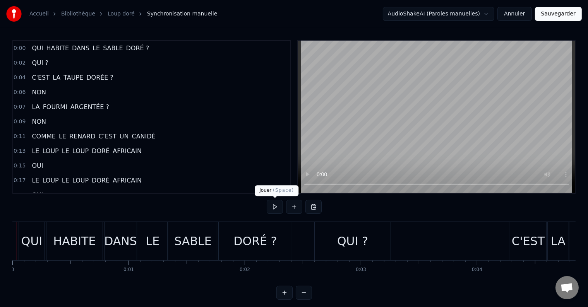
click at [279, 211] on button at bounding box center [275, 207] width 16 height 14
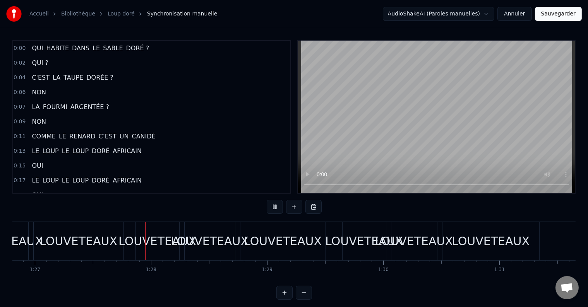
scroll to position [0, 10107]
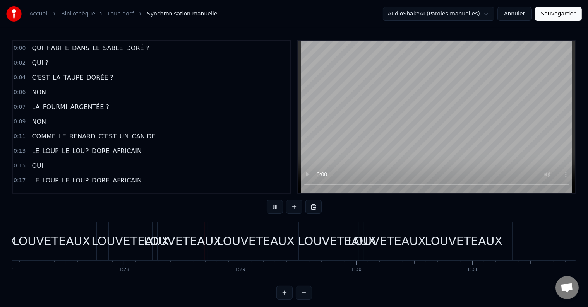
click at [157, 248] on div "LOUVETEAUX" at bounding box center [183, 241] width 78 height 17
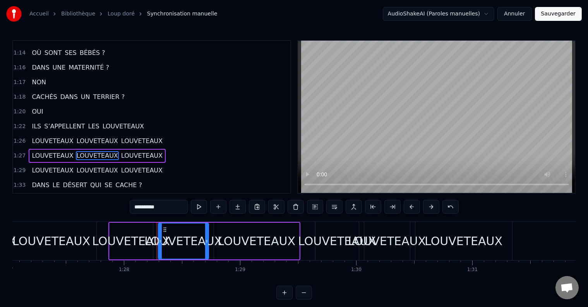
scroll to position [600, 0]
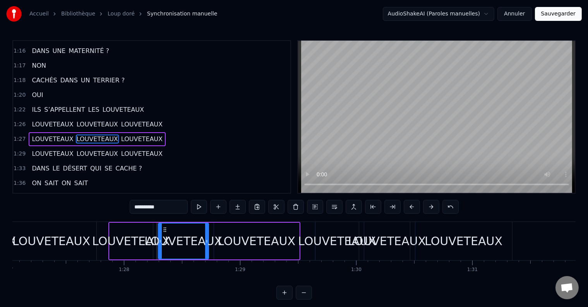
click at [84, 120] on span "LOUVETEAUX" at bounding box center [97, 124] width 43 height 9
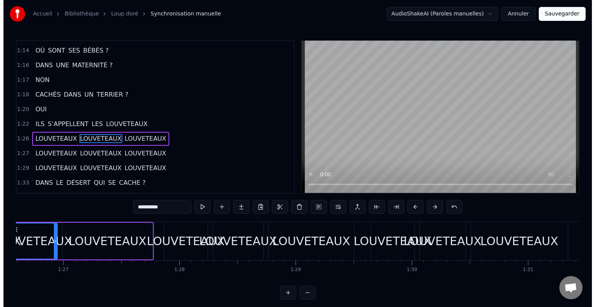
scroll to position [0, 10008]
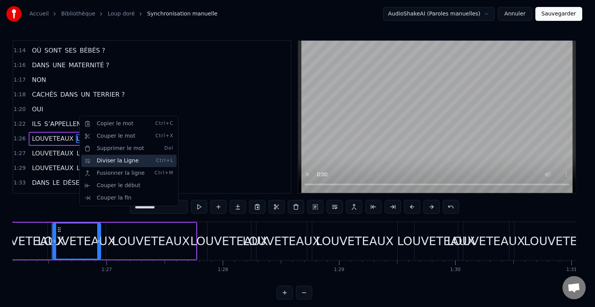
click at [105, 161] on div "Diviser la Ligne Ctrl+L" at bounding box center [128, 161] width 95 height 12
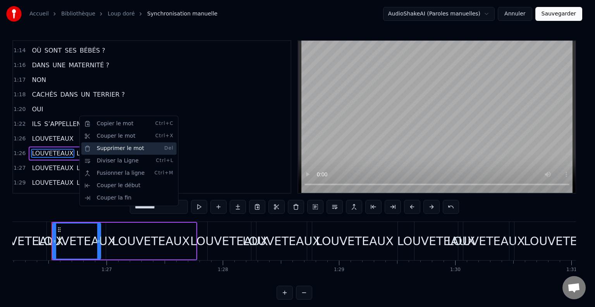
scroll to position [600, 0]
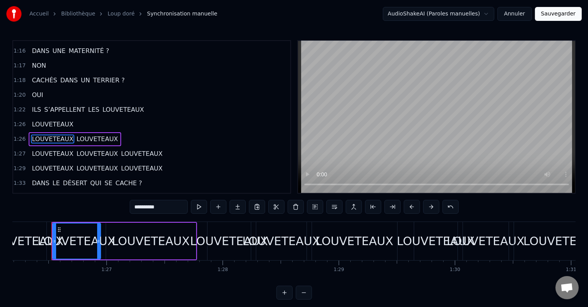
click at [86, 135] on span "LOUVETEAUX" at bounding box center [97, 139] width 43 height 9
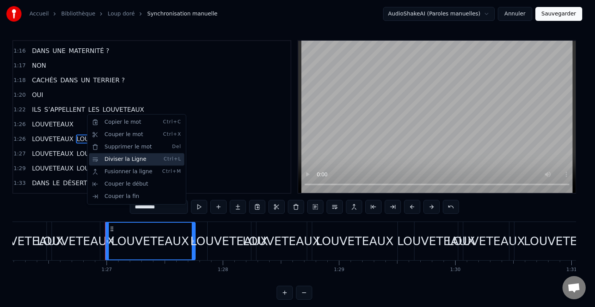
click at [103, 160] on div "Diviser la Ligne Ctrl+L" at bounding box center [136, 159] width 95 height 12
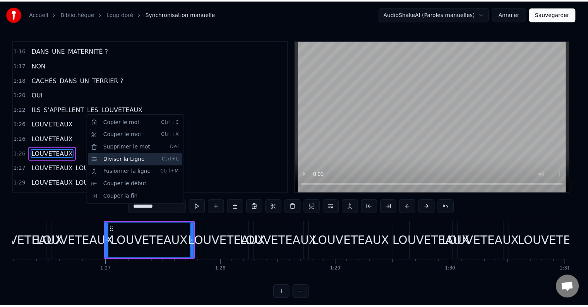
scroll to position [615, 0]
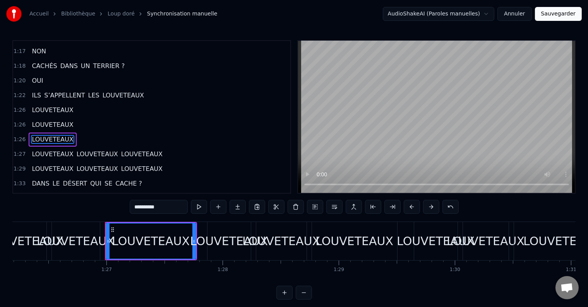
click at [78, 150] on span "LOUVETEAUX" at bounding box center [97, 154] width 43 height 9
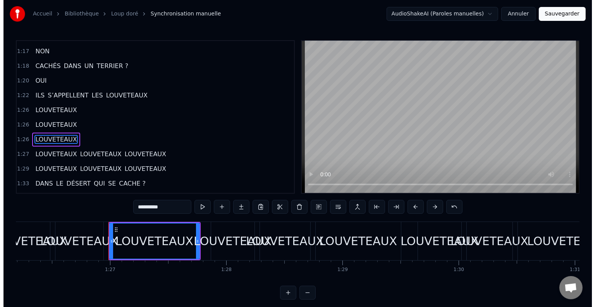
scroll to position [629, 0]
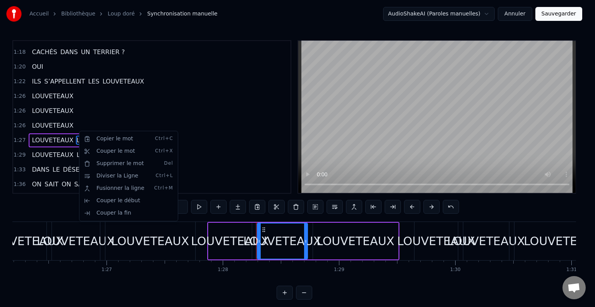
click at [79, 118] on html "Accueil Bibliothèque Loup doré Synchronisation manuelle AudioShakeAI (Paroles m…" at bounding box center [297, 156] width 595 height 312
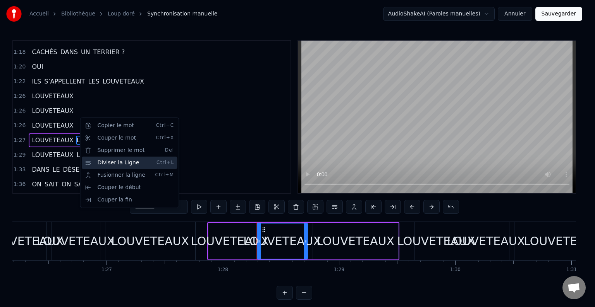
click at [100, 166] on div "Diviser la Ligne Ctrl+L" at bounding box center [129, 163] width 95 height 12
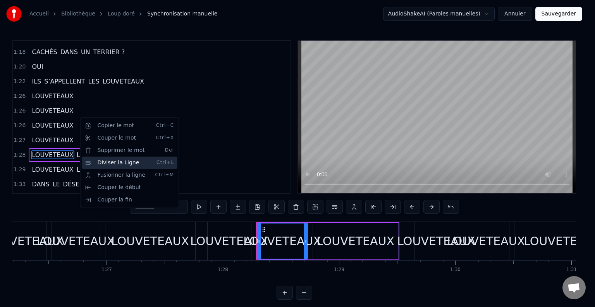
scroll to position [643, 0]
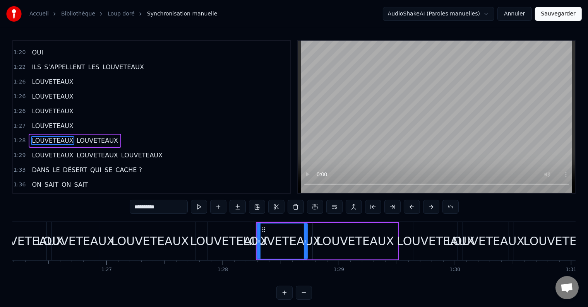
click at [89, 136] on span "LOUVETEAUX" at bounding box center [97, 140] width 43 height 9
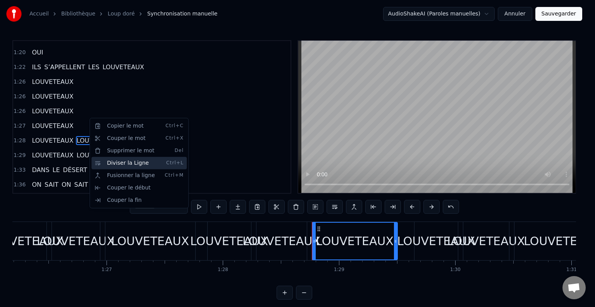
click at [114, 161] on div "Diviser la Ligne Ctrl+L" at bounding box center [138, 163] width 95 height 12
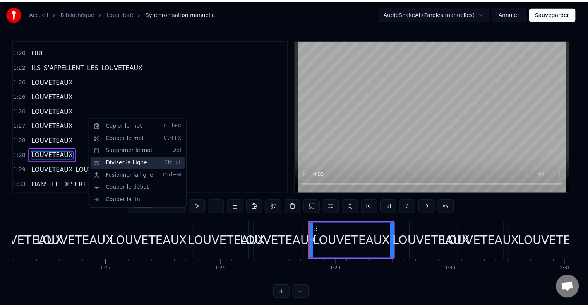
scroll to position [657, 0]
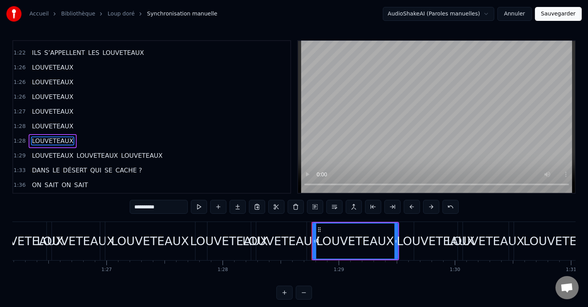
click at [76, 151] on span "LOUVETEAUX" at bounding box center [97, 155] width 43 height 9
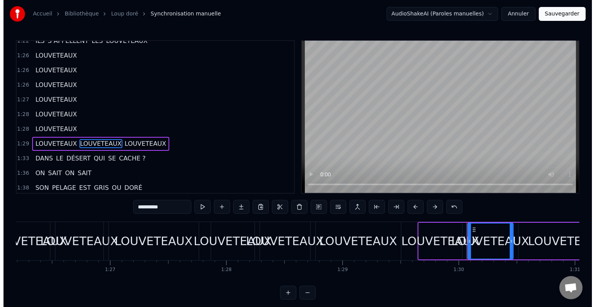
scroll to position [672, 0]
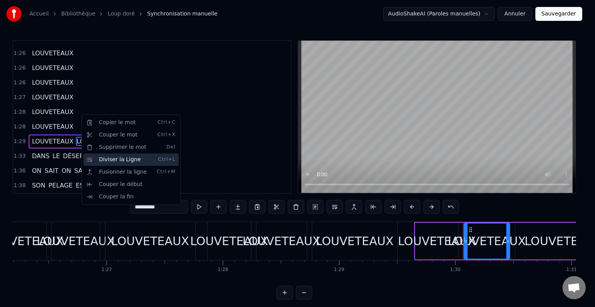
click at [102, 159] on div "Diviser la Ligne Ctrl+L" at bounding box center [130, 160] width 95 height 12
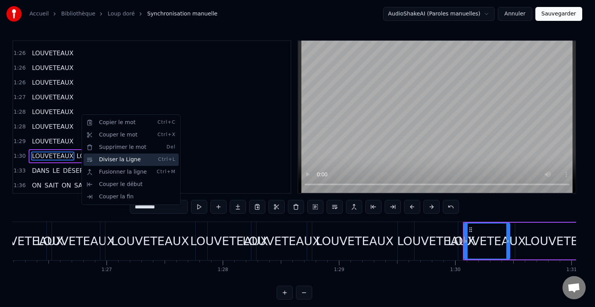
scroll to position [686, 0]
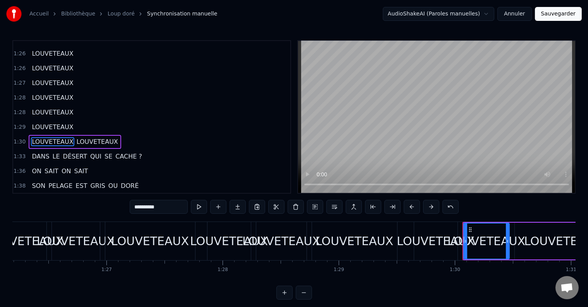
click at [87, 137] on span "LOUVETEAUX" at bounding box center [97, 141] width 43 height 9
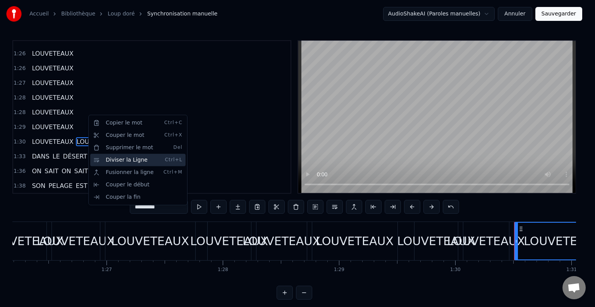
click at [105, 163] on div "Diviser la Ligne Ctrl+L" at bounding box center [137, 160] width 95 height 12
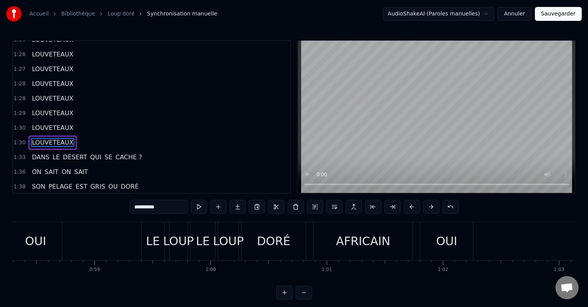
scroll to position [0, 6738]
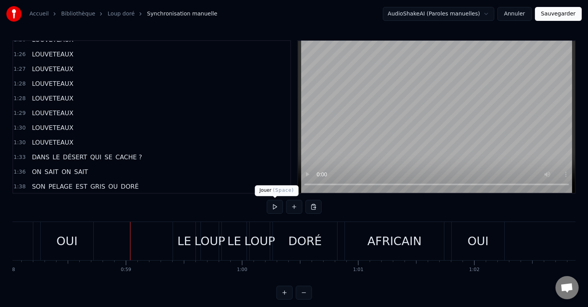
click at [274, 207] on button at bounding box center [275, 207] width 16 height 14
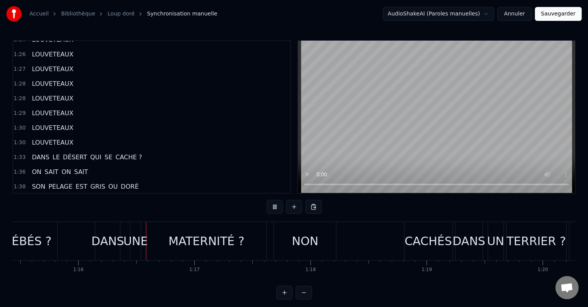
scroll to position [0, 8764]
click at [192, 244] on div "MATERNITÉ ?" at bounding box center [202, 241] width 76 height 17
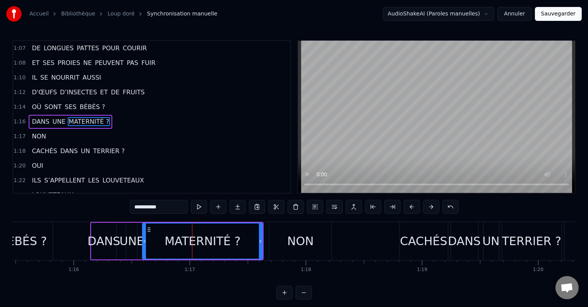
scroll to position [515, 0]
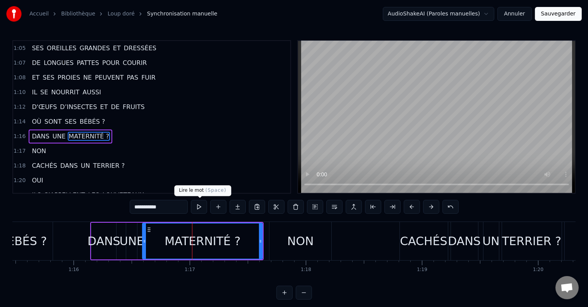
click at [200, 208] on button at bounding box center [199, 207] width 16 height 14
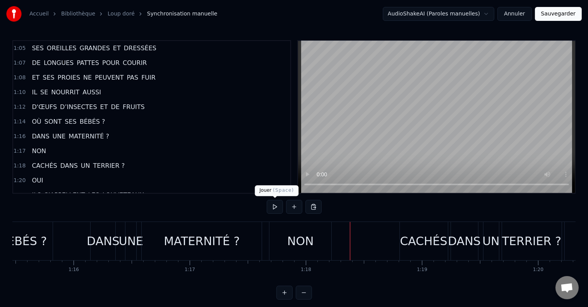
click at [275, 206] on button at bounding box center [275, 207] width 16 height 14
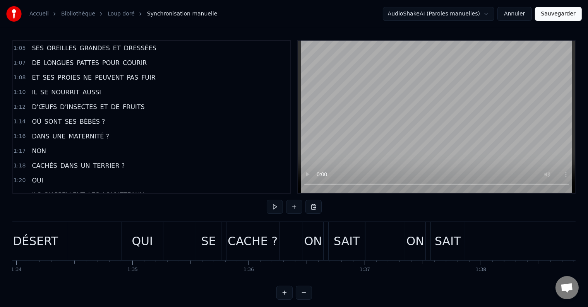
scroll to position [0, 10837]
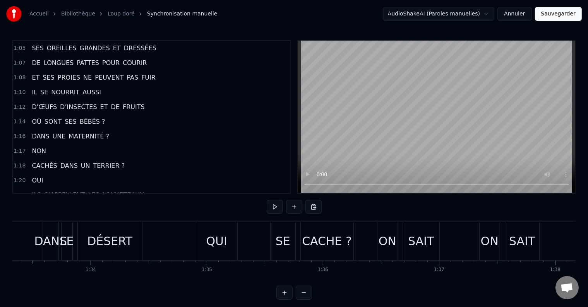
click at [164, 240] on div "DANS LE DÉSERT QUI SE CACHE ?" at bounding box center [199, 241] width 313 height 38
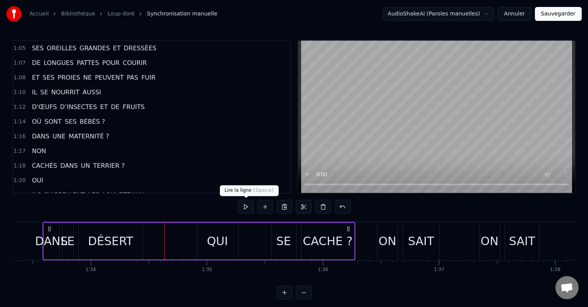
click at [247, 208] on button at bounding box center [246, 207] width 16 height 14
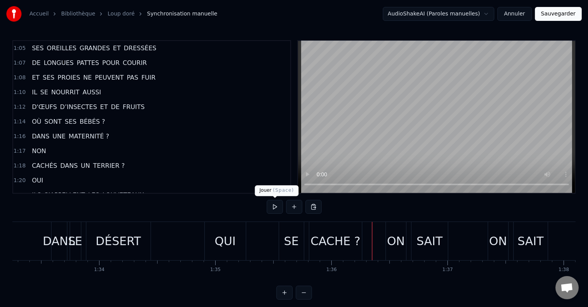
click at [273, 207] on button at bounding box center [275, 207] width 16 height 14
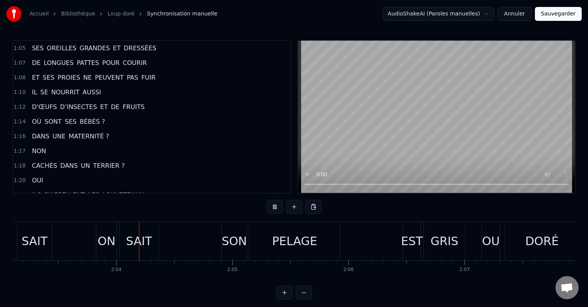
scroll to position [0, 14311]
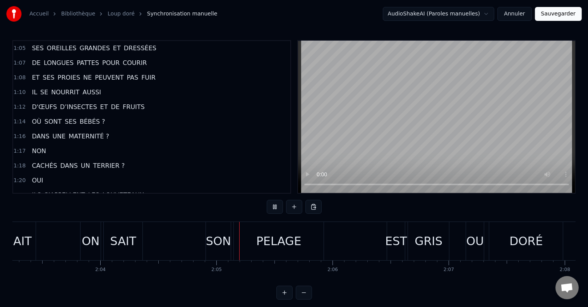
click at [252, 243] on div "PELAGE" at bounding box center [279, 241] width 90 height 38
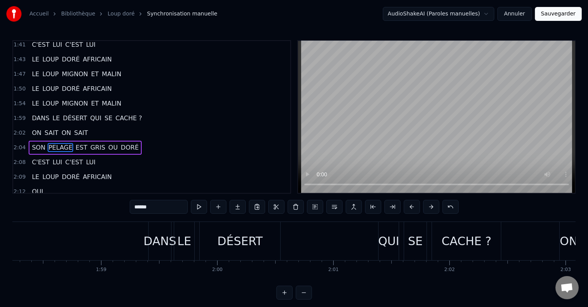
scroll to position [0, 13739]
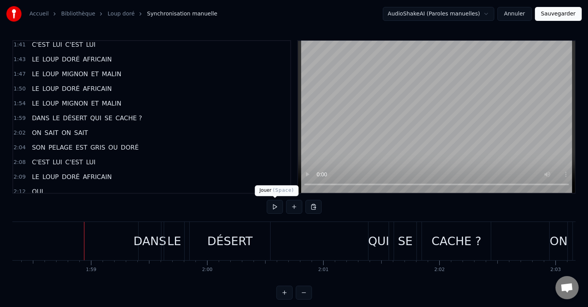
click at [275, 206] on button at bounding box center [275, 207] width 16 height 14
click at [488, 241] on div "CACHE ?" at bounding box center [456, 241] width 69 height 38
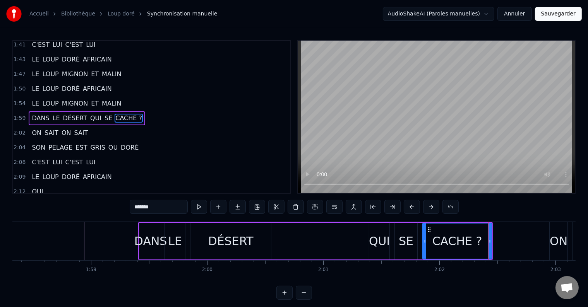
scroll to position [828, 0]
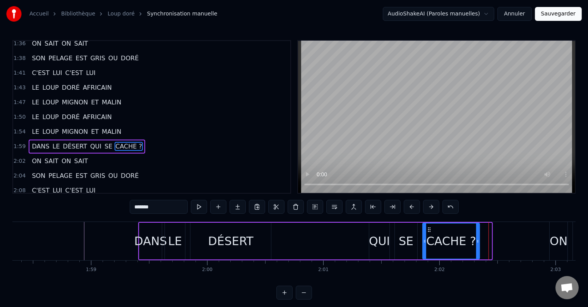
drag, startPoint x: 489, startPoint y: 240, endPoint x: 477, endPoint y: 242, distance: 12.1
click at [477, 242] on icon at bounding box center [477, 241] width 3 height 6
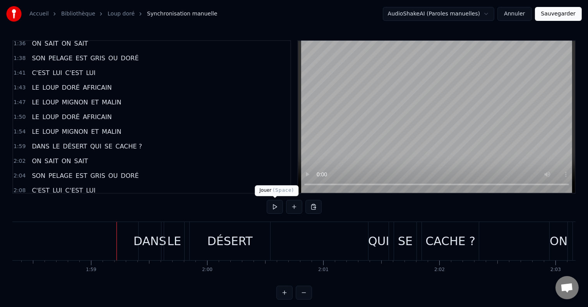
click at [280, 207] on button at bounding box center [275, 207] width 16 height 14
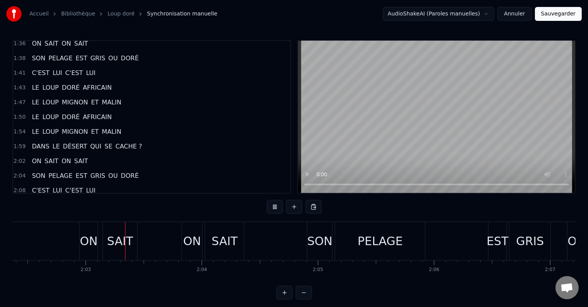
scroll to position [0, 14229]
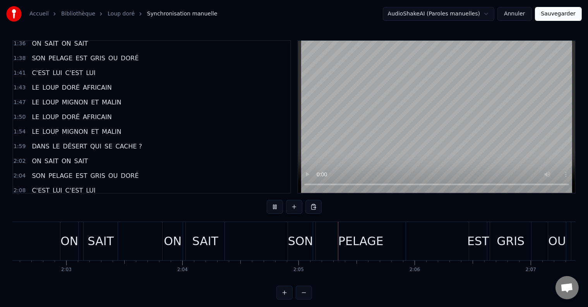
click at [192, 241] on div "SAIT" at bounding box center [205, 241] width 39 height 38
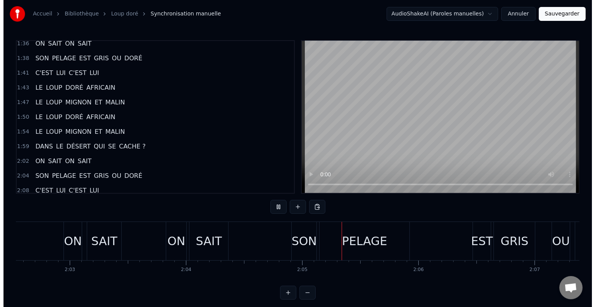
scroll to position [842, 0]
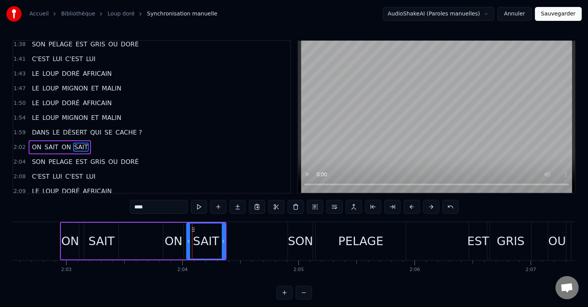
click at [61, 143] on span "ON" at bounding box center [66, 147] width 11 height 9
type input "**"
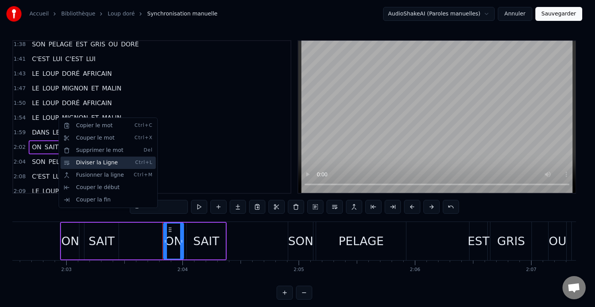
click at [84, 164] on div "Diviser la Ligne Ctrl+L" at bounding box center [107, 163] width 95 height 12
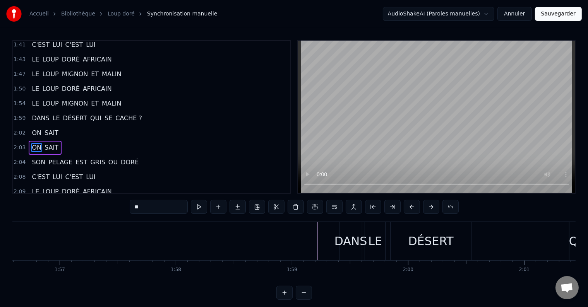
scroll to position [0, 13178]
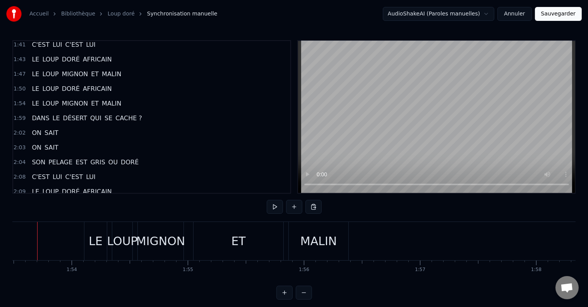
scroll to position [0, 13164]
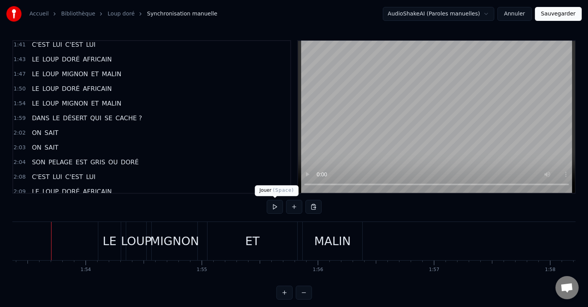
click at [274, 202] on button at bounding box center [275, 207] width 16 height 14
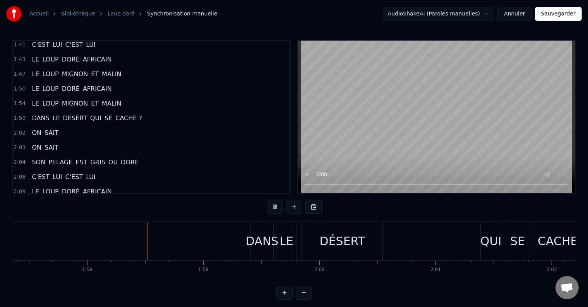
scroll to position [0, 13658]
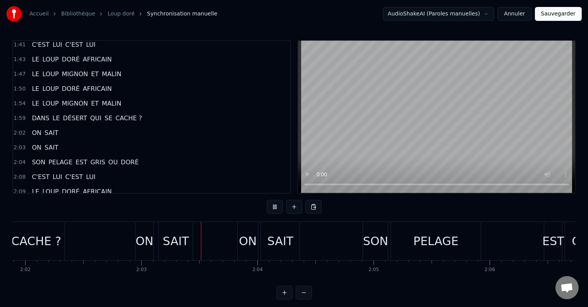
click at [24, 248] on div "CACHE ?" at bounding box center [36, 241] width 50 height 17
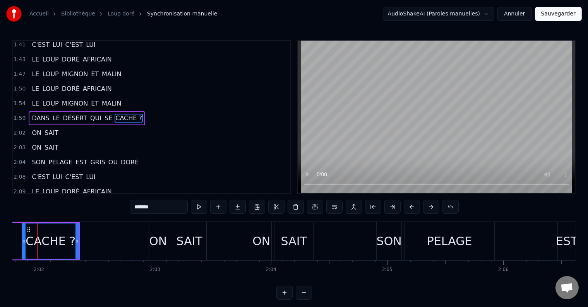
scroll to position [0, 14126]
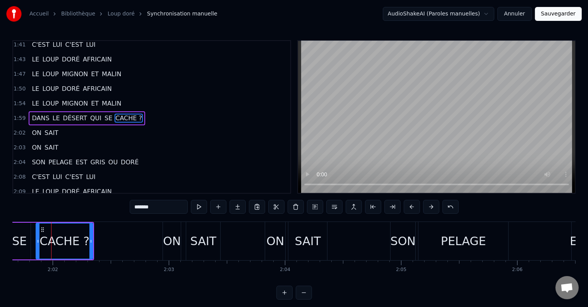
click at [89, 114] on span "QUI" at bounding box center [95, 118] width 13 height 9
type input "***"
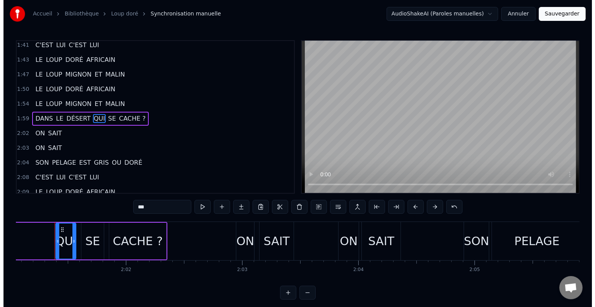
scroll to position [0, 14056]
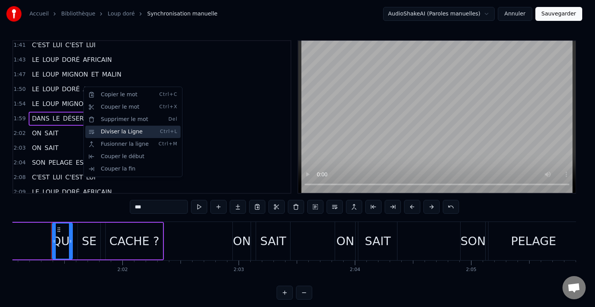
click at [99, 132] on div "Diviser la Ligne Ctrl+L" at bounding box center [132, 132] width 95 height 12
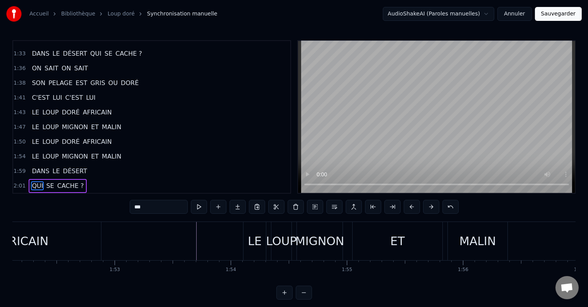
scroll to position [0, 12913]
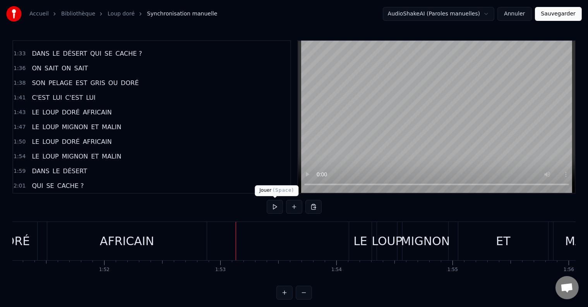
click at [280, 202] on button at bounding box center [275, 207] width 16 height 14
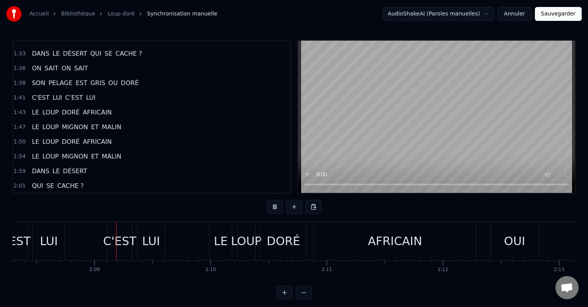
scroll to position [0, 14898]
click at [117, 245] on div "C'EST" at bounding box center [118, 241] width 33 height 17
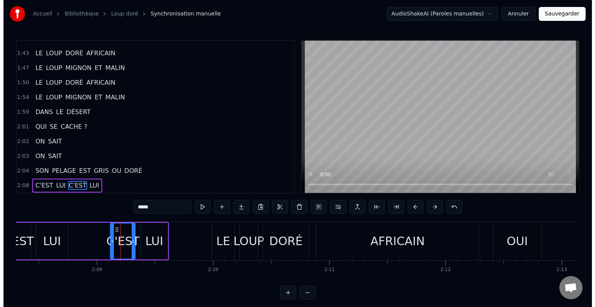
scroll to position [900, 0]
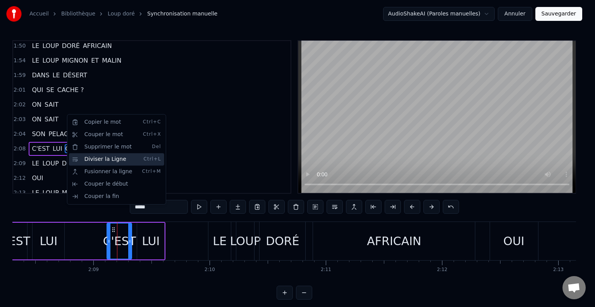
click at [88, 163] on div "Diviser la Ligne Ctrl+L" at bounding box center [116, 159] width 95 height 12
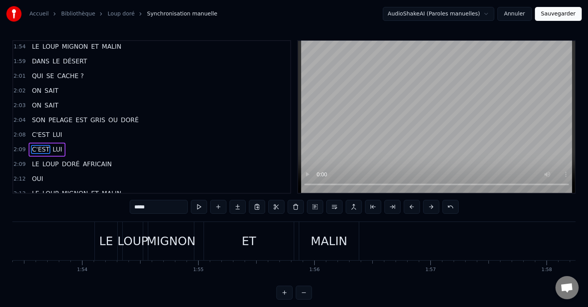
scroll to position [0, 13136]
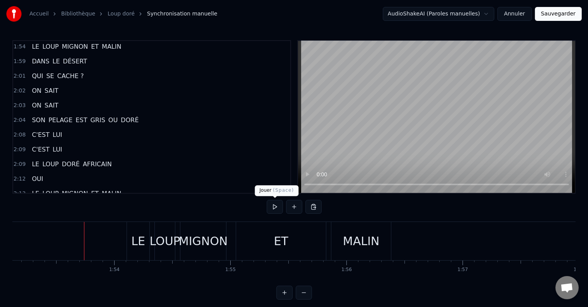
click at [273, 208] on button at bounding box center [275, 207] width 16 height 14
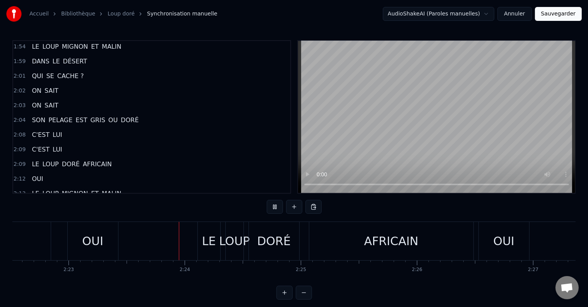
scroll to position [0, 16609]
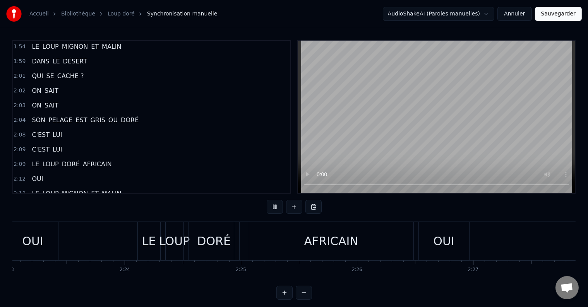
click at [39, 241] on div "OUI" at bounding box center [32, 241] width 21 height 17
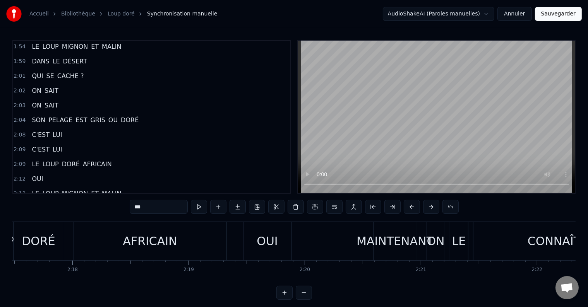
scroll to position [0, 15943]
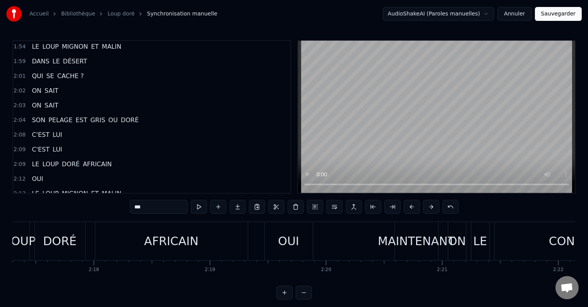
click at [397, 239] on div "MAINTENANT" at bounding box center [416, 241] width 77 height 17
type input "**********"
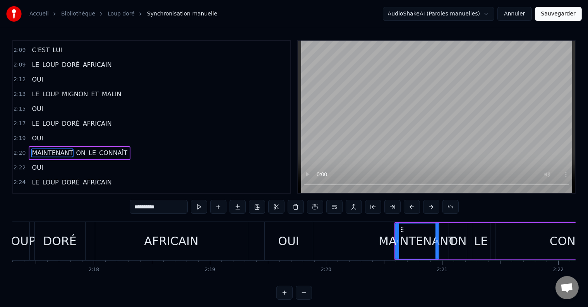
scroll to position [1013, 0]
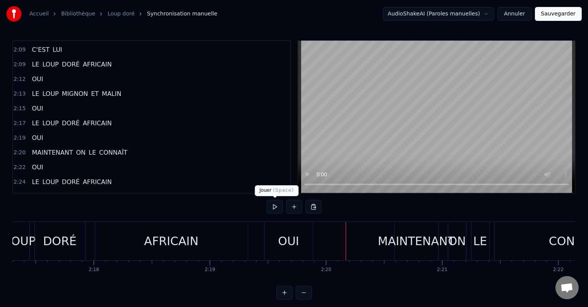
click at [276, 209] on button at bounding box center [275, 207] width 16 height 14
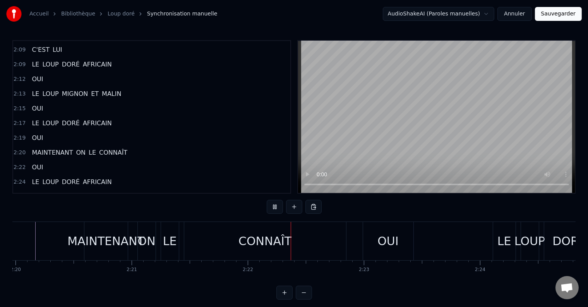
click at [276, 209] on button at bounding box center [275, 207] width 16 height 14
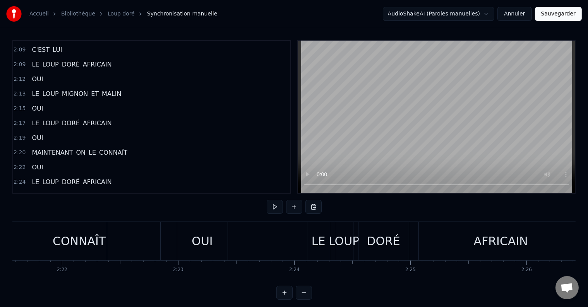
scroll to position [0, 16448]
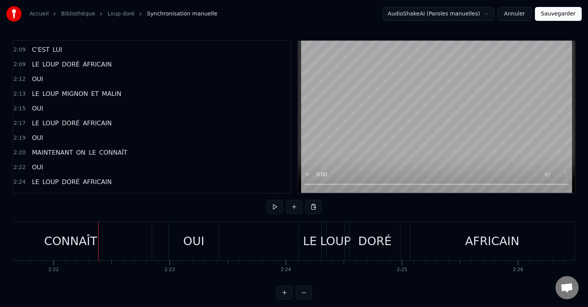
click at [90, 242] on div "CONNAÎT" at bounding box center [70, 241] width 53 height 17
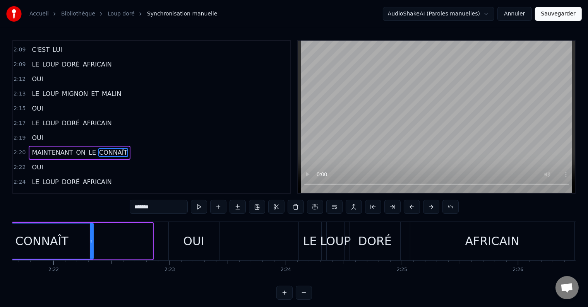
drag, startPoint x: 150, startPoint y: 242, endPoint x: 91, endPoint y: 243, distance: 59.2
click at [91, 243] on icon at bounding box center [91, 241] width 3 height 6
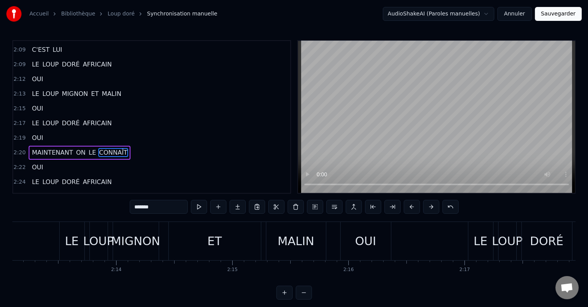
scroll to position [0, 15445]
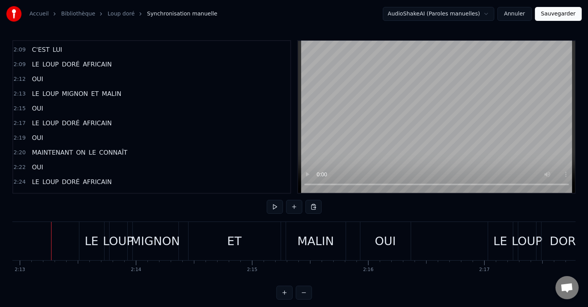
scroll to position [0, 15436]
click at [276, 209] on button at bounding box center [275, 207] width 16 height 14
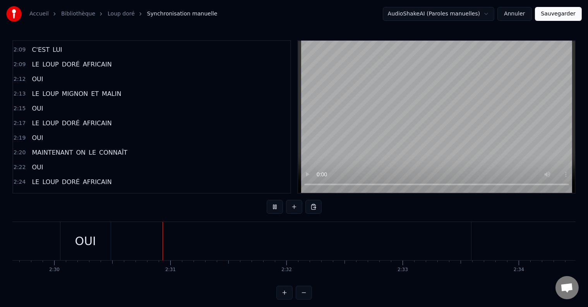
scroll to position [0, 17421]
click at [28, 241] on div "OUI" at bounding box center [40, 241] width 50 height 38
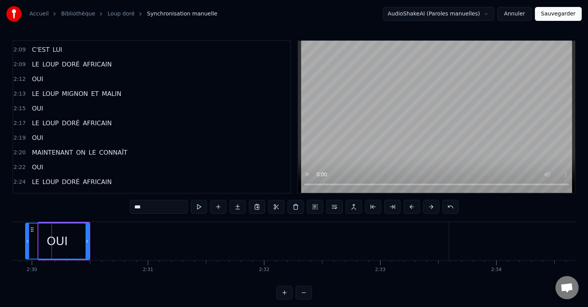
drag, startPoint x: 39, startPoint y: 240, endPoint x: 26, endPoint y: 242, distance: 13.3
click at [26, 242] on icon at bounding box center [27, 241] width 3 height 6
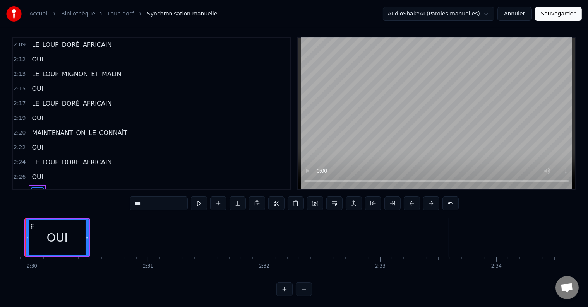
scroll to position [0, 17372]
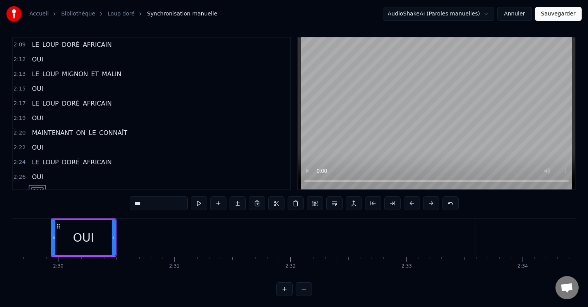
click at [5, 244] on div "Accueil Bibliothèque Loup doré Synchronisation manuelle AudioShakeAI (Paroles m…" at bounding box center [294, 147] width 588 height 300
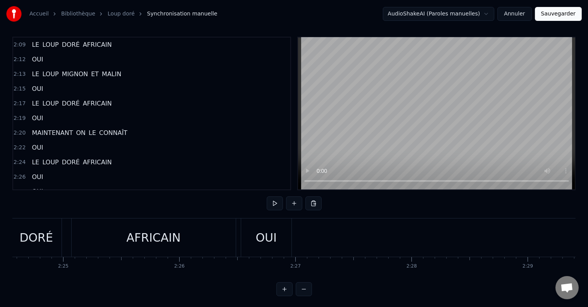
scroll to position [0, 16782]
click at [256, 238] on div "OUI" at bounding box center [270, 238] width 50 height 38
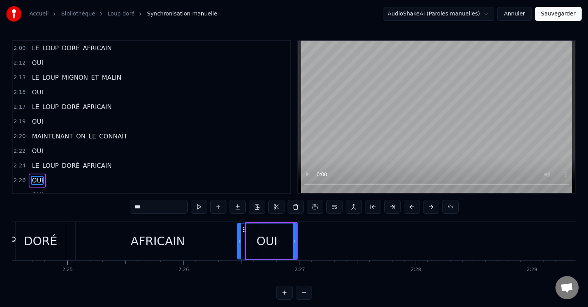
drag, startPoint x: 247, startPoint y: 240, endPoint x: 238, endPoint y: 243, distance: 9.1
click at [238, 243] on icon at bounding box center [239, 241] width 3 height 6
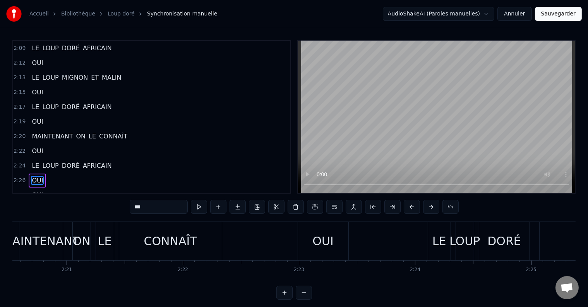
scroll to position [0, 16318]
click at [308, 240] on div "OUI" at bounding box center [324, 241] width 50 height 38
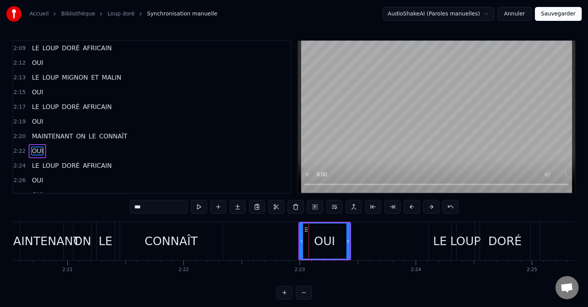
scroll to position [1028, 0]
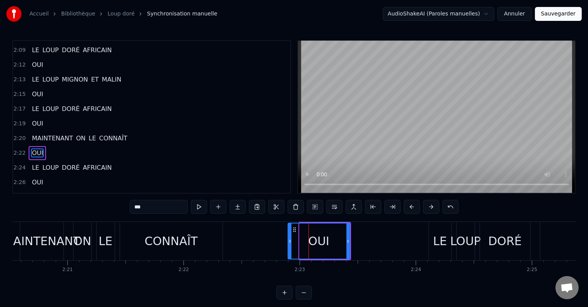
drag, startPoint x: 296, startPoint y: 243, endPoint x: 287, endPoint y: 245, distance: 8.8
click at [288, 245] on div "OUI" at bounding box center [319, 241] width 63 height 37
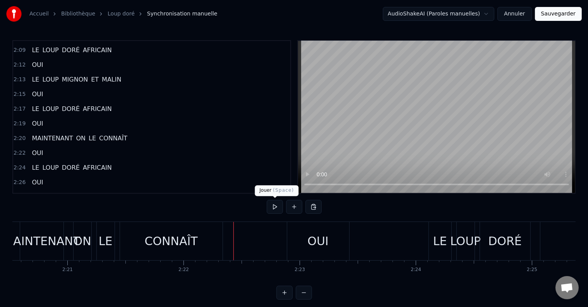
click at [271, 212] on button at bounding box center [275, 207] width 16 height 14
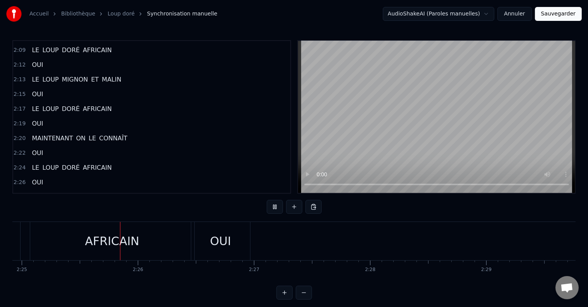
scroll to position [0, 16832]
click at [209, 247] on div "OUI" at bounding box center [216, 241] width 21 height 17
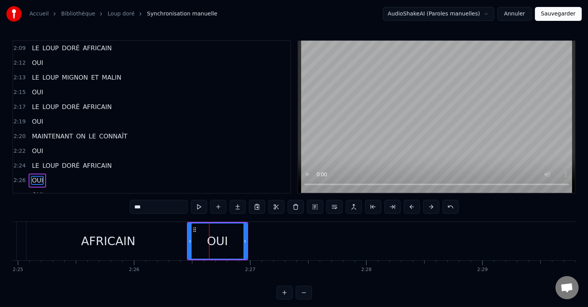
click at [152, 246] on div "AFRICAIN" at bounding box center [108, 241] width 164 height 38
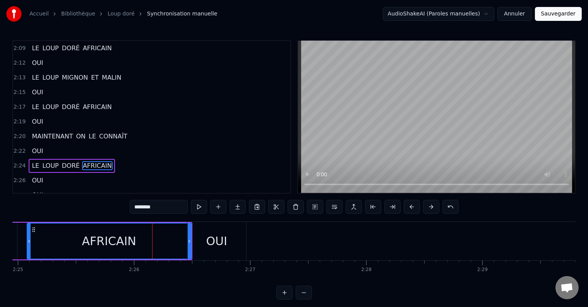
click at [190, 240] on div "OUI" at bounding box center [216, 241] width 59 height 38
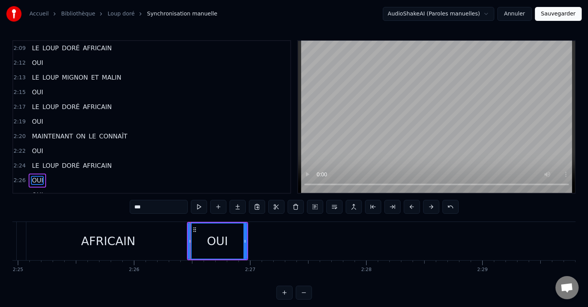
click at [176, 240] on div "AFRICAIN" at bounding box center [108, 241] width 164 height 38
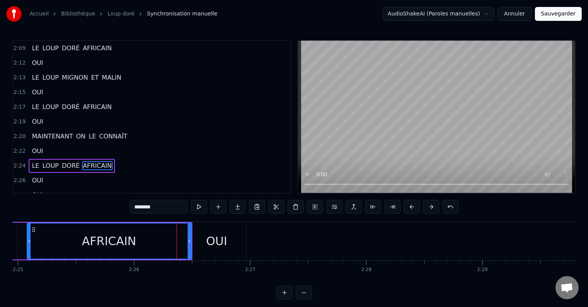
click at [192, 240] on div "OUI" at bounding box center [216, 241] width 59 height 38
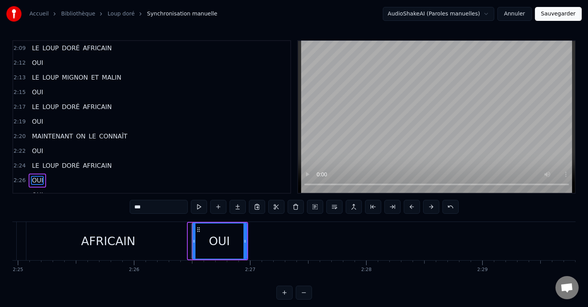
click at [195, 240] on icon at bounding box center [193, 241] width 3 height 6
click at [184, 238] on div "AFRICAIN" at bounding box center [108, 241] width 164 height 38
type input "********"
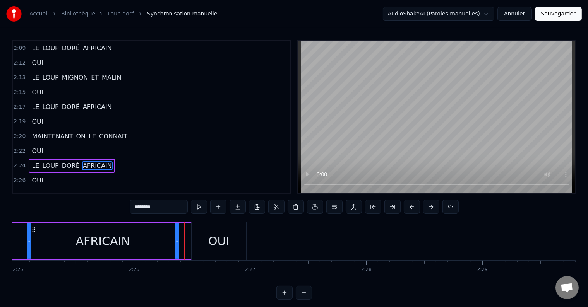
drag, startPoint x: 187, startPoint y: 238, endPoint x: 176, endPoint y: 239, distance: 10.9
click at [175, 239] on icon at bounding box center [176, 241] width 3 height 6
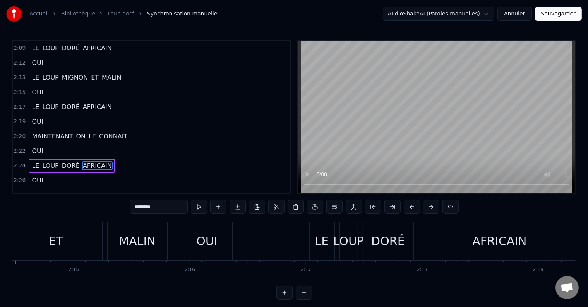
scroll to position [0, 15213]
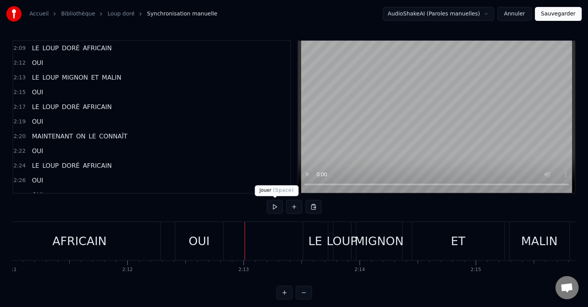
click at [278, 203] on button at bounding box center [275, 207] width 16 height 14
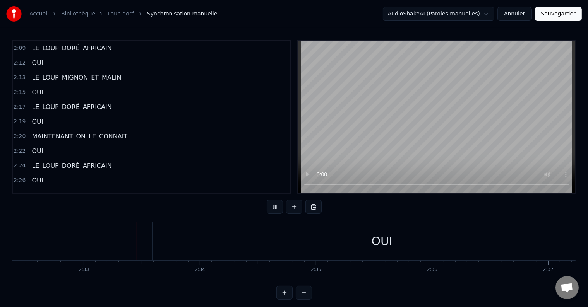
scroll to position [0, 17698]
click at [394, 250] on div "OUI" at bounding box center [378, 241] width 459 height 38
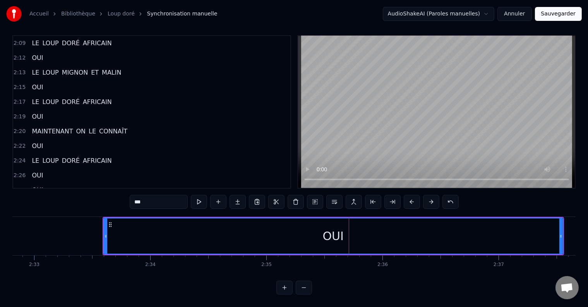
scroll to position [0, 17754]
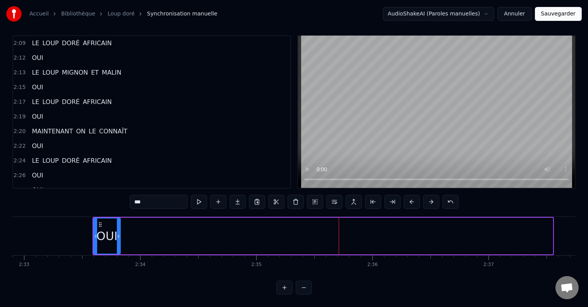
drag, startPoint x: 551, startPoint y: 231, endPoint x: 118, endPoint y: 236, distance: 432.8
click at [118, 236] on div at bounding box center [118, 236] width 3 height 35
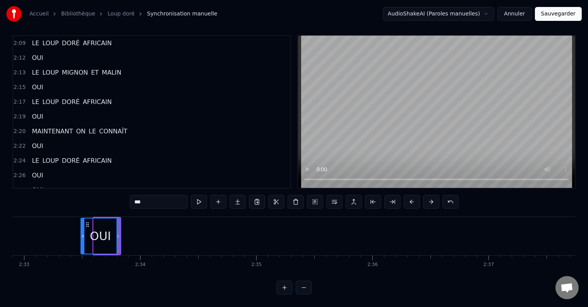
drag, startPoint x: 96, startPoint y: 228, endPoint x: 83, endPoint y: 228, distance: 12.8
click at [83, 233] on icon at bounding box center [82, 236] width 3 height 6
drag, startPoint x: 118, startPoint y: 229, endPoint x: 137, endPoint y: 232, distance: 18.5
click at [137, 233] on icon at bounding box center [136, 236] width 3 height 6
click at [544, 268] on div "QUI HABITE DANS LE SABLE DORÉ ? QUI ? C'EST LA TAUPE DORÉE ? NON LA FOURMI ARGE…" at bounding box center [293, 246] width 563 height 58
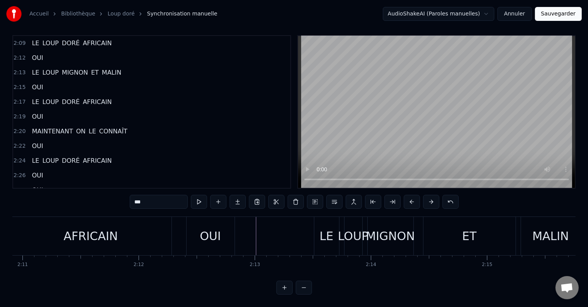
scroll to position [0, 15149]
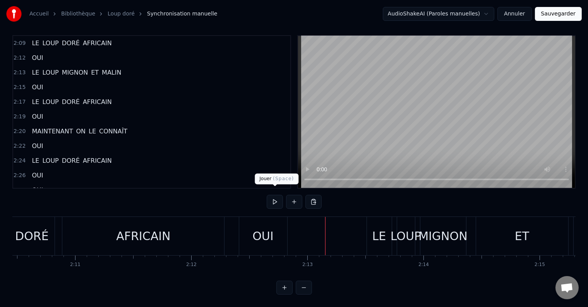
click at [272, 195] on button at bounding box center [275, 202] width 16 height 14
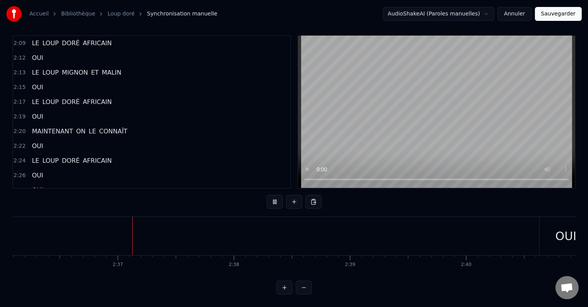
scroll to position [0, 18138]
click at [548, 231] on div "OUI" at bounding box center [553, 236] width 21 height 17
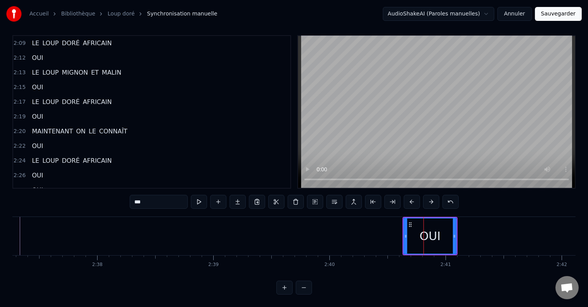
scroll to position [0, 18263]
click at [36, 200] on span "OUI" at bounding box center [37, 204] width 13 height 9
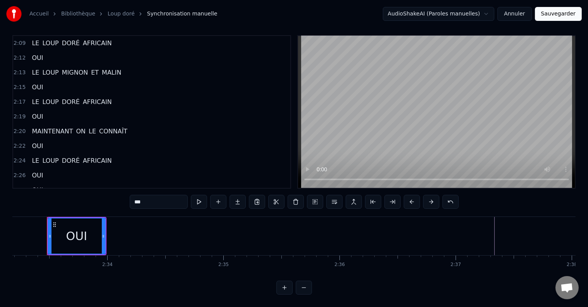
scroll to position [0, 17783]
click at [48, 198] on div "2:33 OUI" at bounding box center [151, 205] width 277 height 15
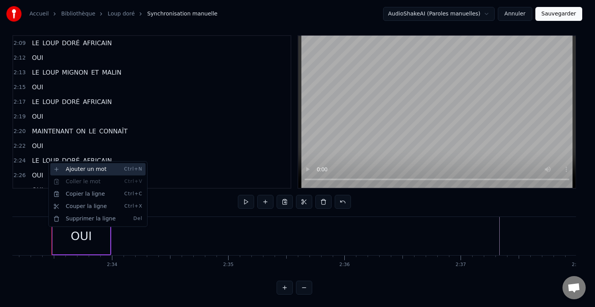
click at [79, 171] on div "Ajouter un mot Ctrl+N" at bounding box center [97, 169] width 95 height 12
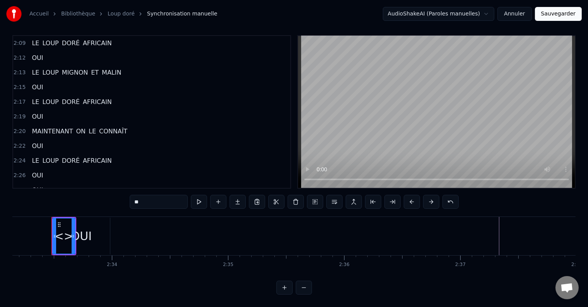
drag, startPoint x: 146, startPoint y: 194, endPoint x: 133, endPoint y: 194, distance: 12.4
click at [133, 195] on input "**" at bounding box center [159, 202] width 58 height 14
type input "***"
click at [132, 183] on div "2:29 OUI" at bounding box center [151, 190] width 277 height 15
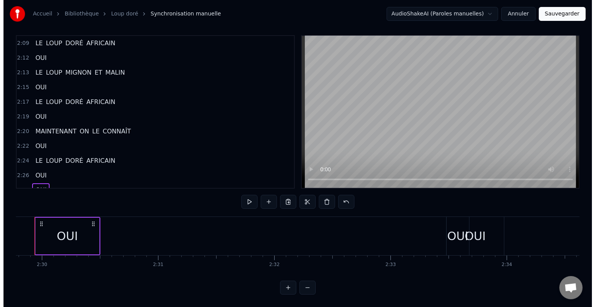
scroll to position [0, 17371]
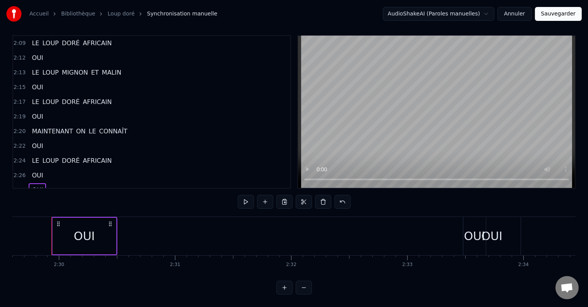
click at [45, 200] on span "OUI" at bounding box center [51, 204] width 13 height 9
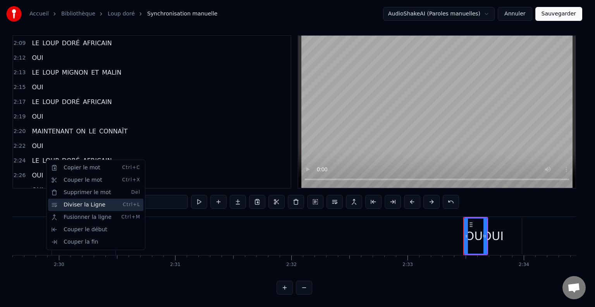
click at [78, 206] on div "Diviser la Ligne Ctrl+L" at bounding box center [95, 205] width 95 height 12
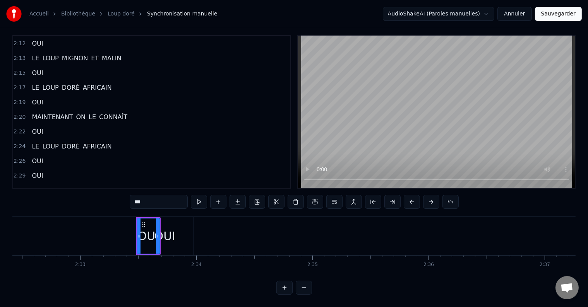
scroll to position [0, 17712]
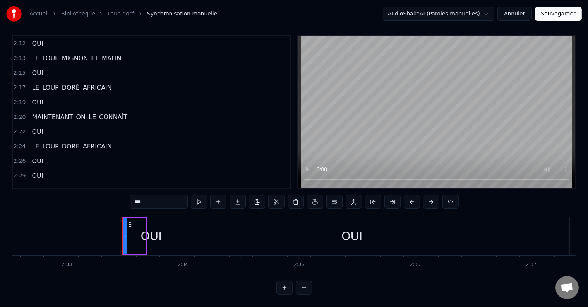
drag, startPoint x: 142, startPoint y: 228, endPoint x: 577, endPoint y: 253, distance: 435.4
click at [577, 253] on div "Accueil Bibliothèque Loup doré Synchronisation manuelle AudioShakeAI (Paroles m…" at bounding box center [294, 145] width 588 height 300
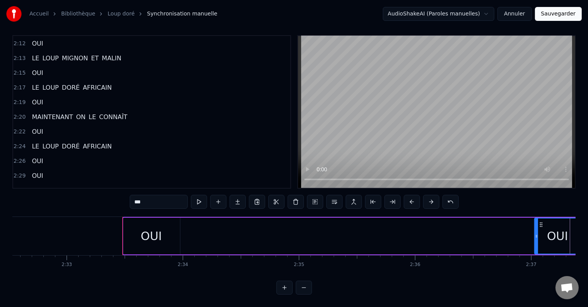
drag, startPoint x: 124, startPoint y: 228, endPoint x: 535, endPoint y: 238, distance: 411.2
click at [535, 238] on div at bounding box center [536, 236] width 3 height 35
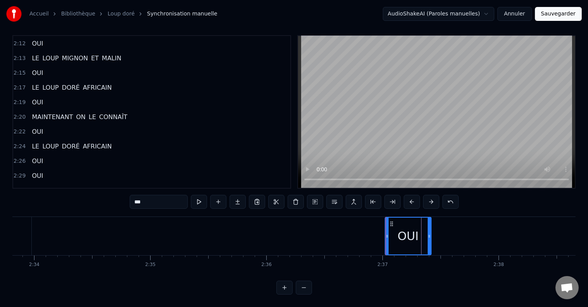
scroll to position [0, 17913]
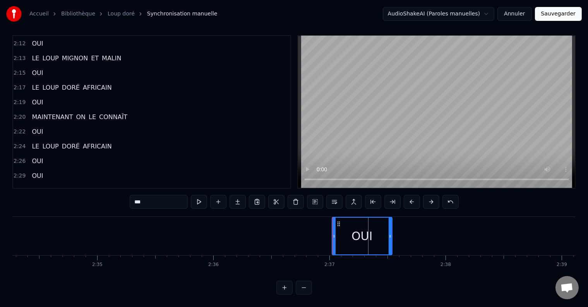
drag, startPoint x: 376, startPoint y: 228, endPoint x: 390, endPoint y: 230, distance: 14.1
click at [390, 233] on icon at bounding box center [390, 236] width 3 height 6
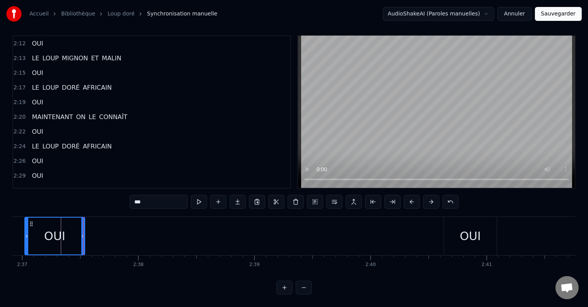
scroll to position [0, 18263]
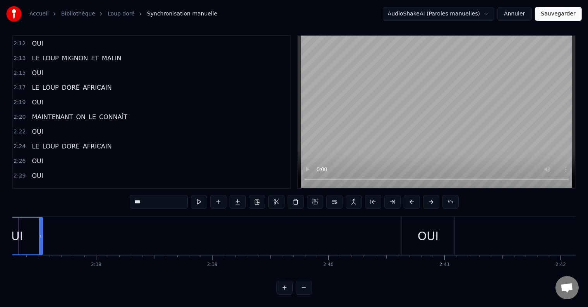
click at [428, 231] on div "OUI" at bounding box center [428, 236] width 21 height 17
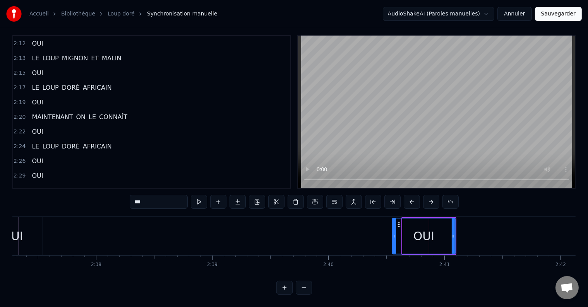
drag, startPoint x: 402, startPoint y: 229, endPoint x: 392, endPoint y: 229, distance: 10.1
click at [393, 233] on icon at bounding box center [394, 236] width 3 height 6
click at [451, 226] on div at bounding box center [451, 236] width 3 height 35
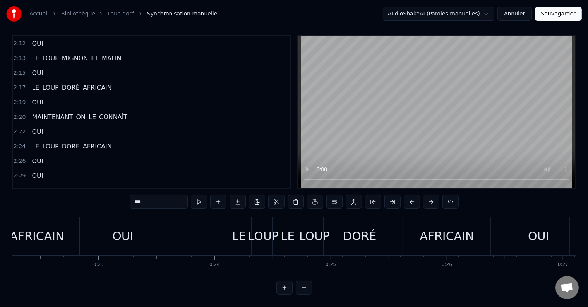
scroll to position [0, 0]
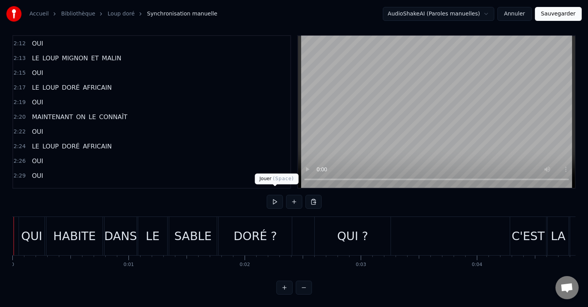
click at [278, 197] on button at bounding box center [275, 202] width 16 height 14
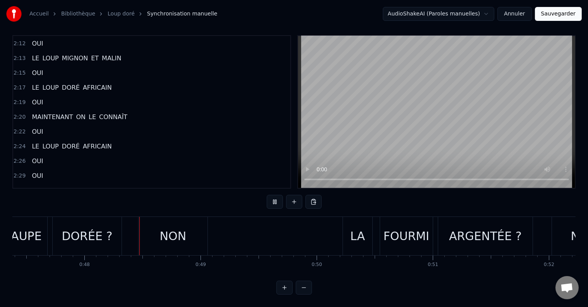
scroll to position [0, 5510]
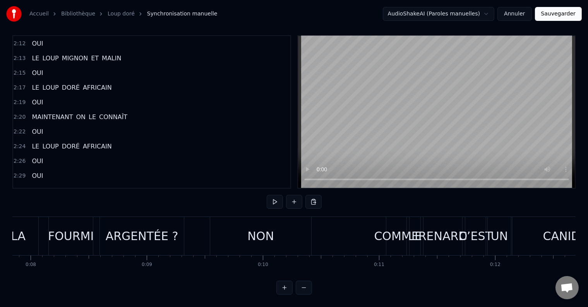
scroll to position [0, 0]
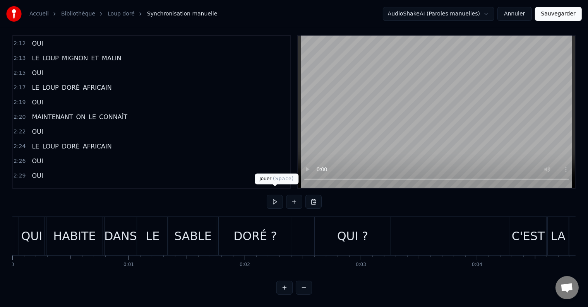
click at [269, 197] on button at bounding box center [275, 202] width 16 height 14
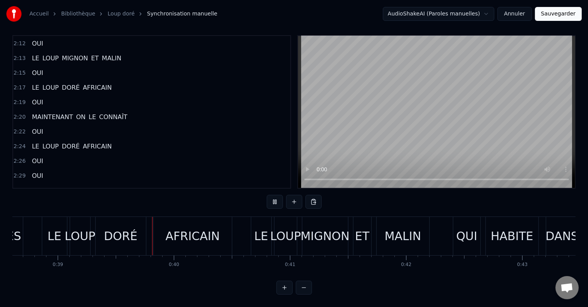
scroll to position [0, 4513]
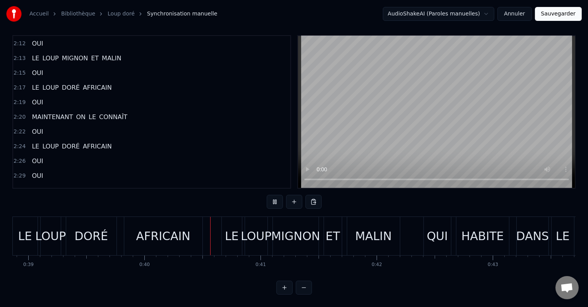
click at [110, 233] on div "DORÉ" at bounding box center [91, 236] width 50 height 38
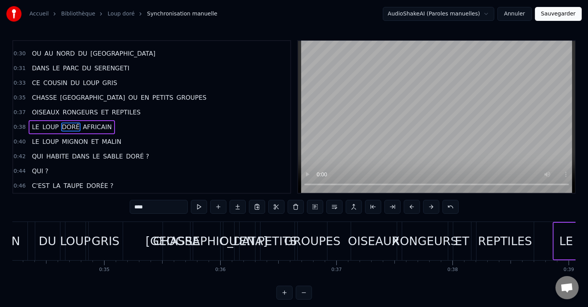
scroll to position [0, 3941]
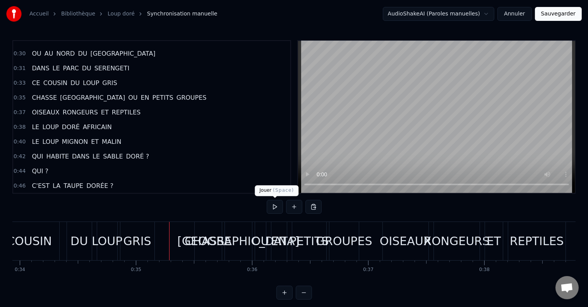
click at [274, 205] on button at bounding box center [275, 207] width 16 height 14
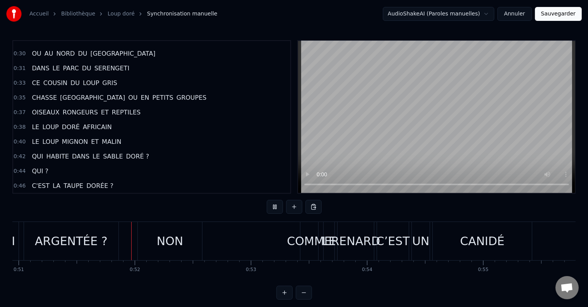
scroll to position [0, 5927]
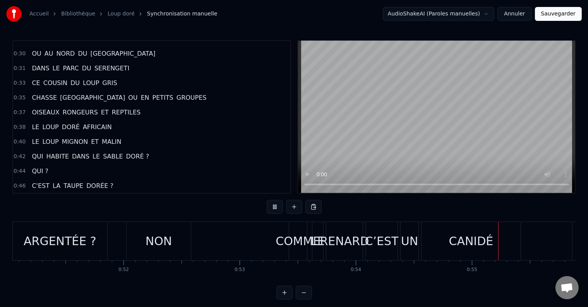
click at [82, 233] on div "ARGENTÉE ?" at bounding box center [60, 241] width 73 height 17
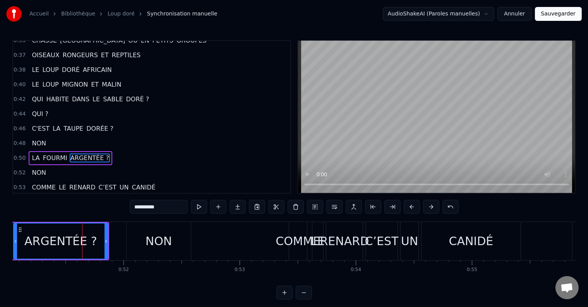
scroll to position [315, 0]
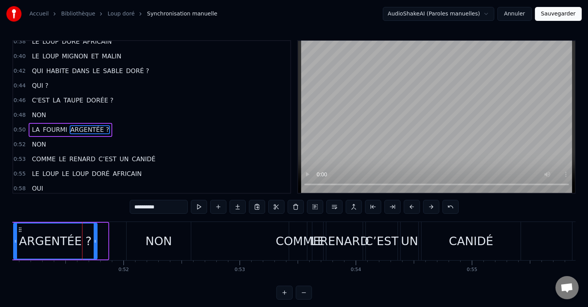
drag, startPoint x: 106, startPoint y: 239, endPoint x: 95, endPoint y: 242, distance: 11.1
click at [95, 242] on icon at bounding box center [95, 241] width 3 height 6
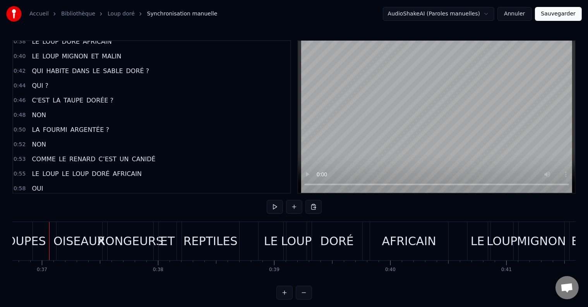
scroll to position [0, 4265]
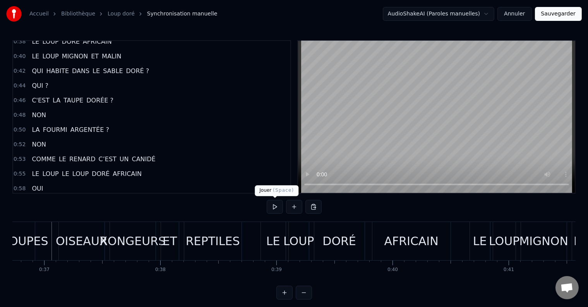
click at [273, 206] on button at bounding box center [275, 207] width 16 height 14
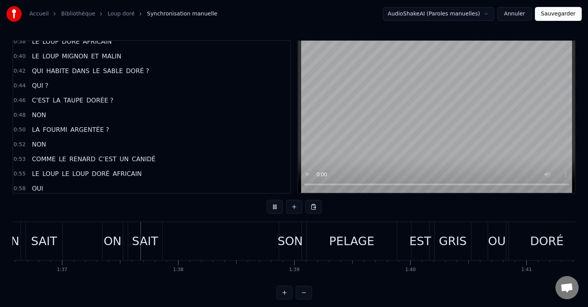
scroll to position [0, 11226]
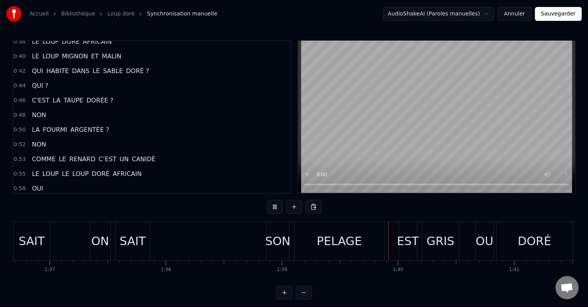
click at [102, 237] on div "ON" at bounding box center [100, 241] width 18 height 17
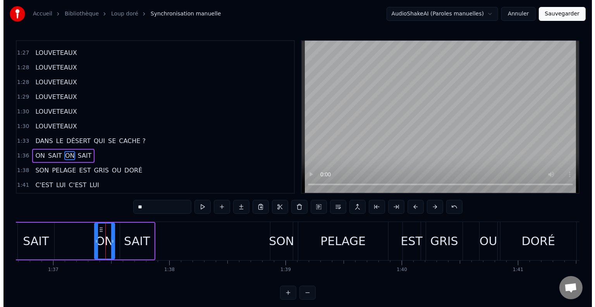
scroll to position [728, 0]
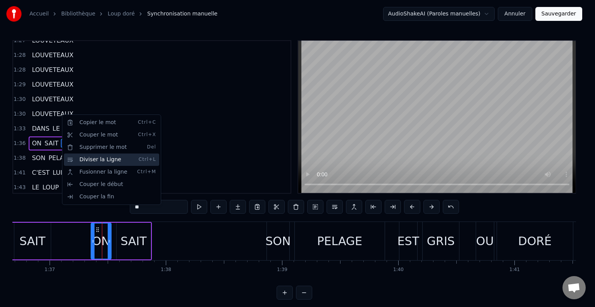
click at [89, 158] on div "Diviser la Ligne Ctrl+L" at bounding box center [111, 160] width 95 height 12
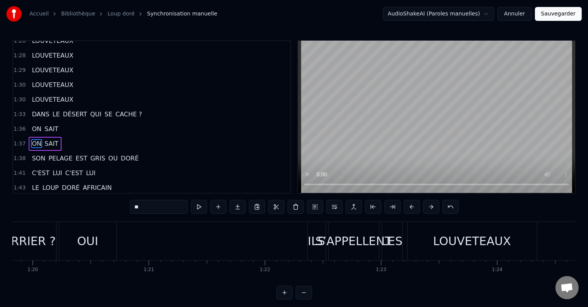
scroll to position [0, 9258]
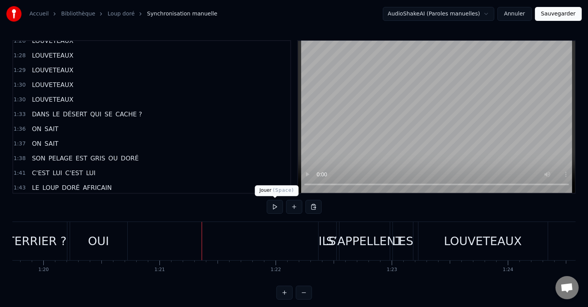
click at [274, 210] on button at bounding box center [275, 207] width 16 height 14
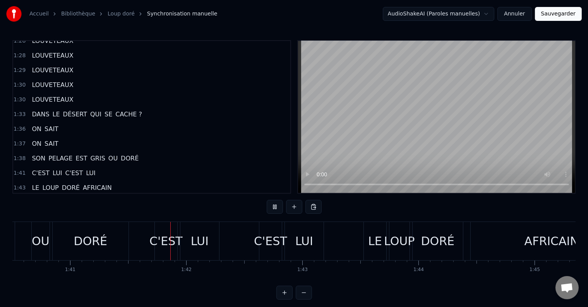
scroll to position [0, 11732]
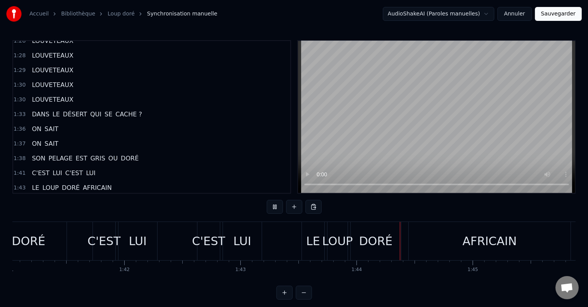
click at [203, 236] on div "C'EST" at bounding box center [208, 241] width 33 height 17
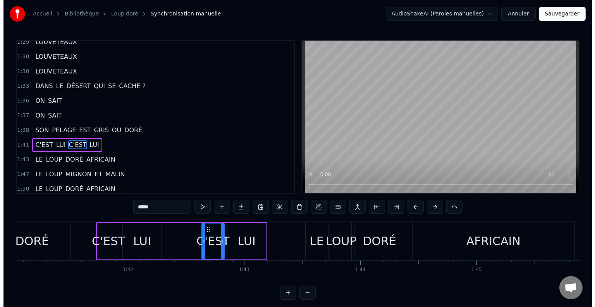
scroll to position [771, 0]
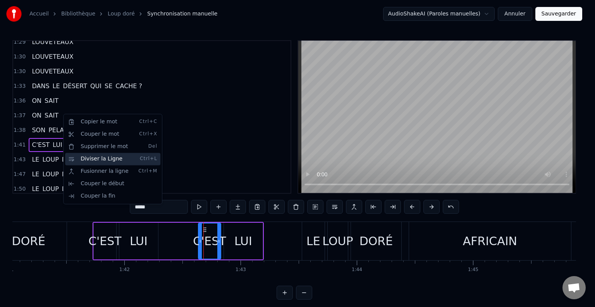
click at [83, 162] on div "Diviser la Ligne Ctrl+L" at bounding box center [112, 159] width 95 height 12
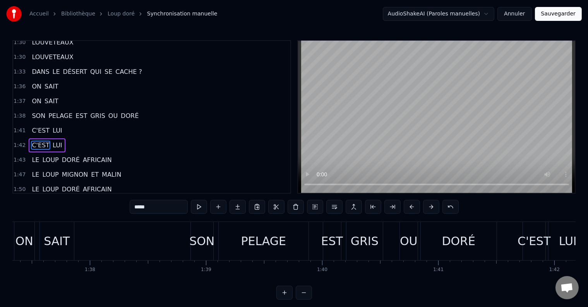
scroll to position [0, 11299]
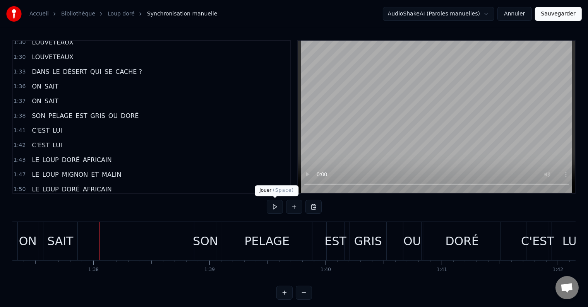
click at [279, 209] on button at bounding box center [275, 207] width 16 height 14
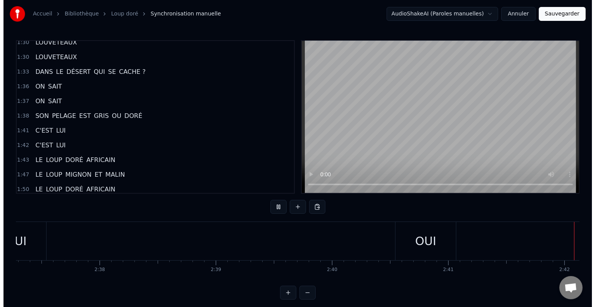
scroll to position [0, 18263]
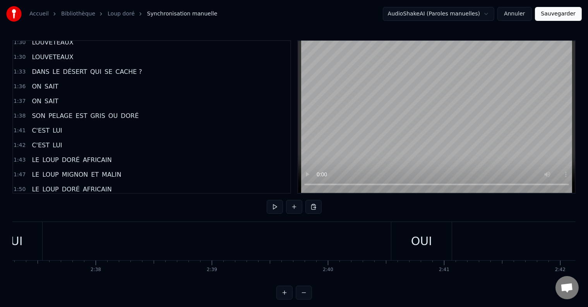
click at [558, 13] on button "Sauvegarder" at bounding box center [558, 14] width 47 height 14
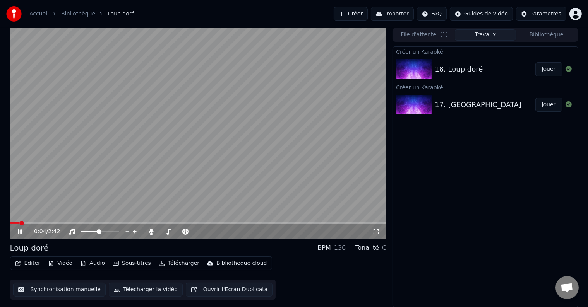
click at [37, 13] on link "Accueil" at bounding box center [38, 14] width 19 height 8
